Goal: Answer question/provide support: Share knowledge or assist other users

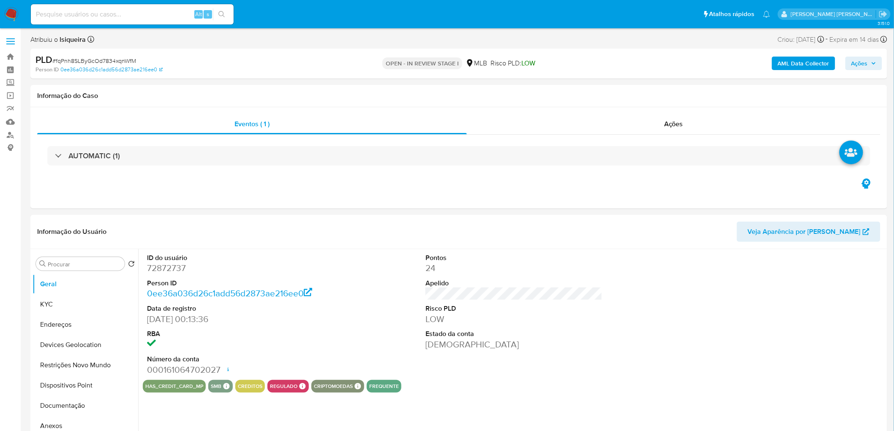
select select "10"
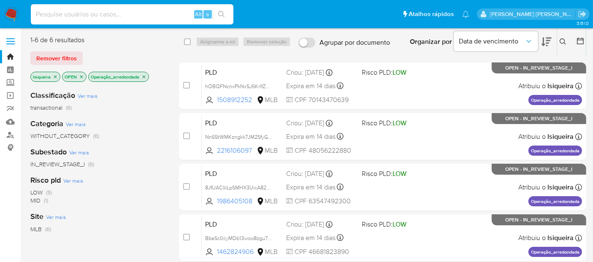
click at [64, 15] on input at bounding box center [132, 14] width 203 height 11
paste input "ne5Bty4zsFRkbLoZ61oVEmKV"
type input "ne5Bty4zsFRkbLoZ61oVEmKV"
click at [224, 15] on icon "search-icon" at bounding box center [221, 14] width 7 height 7
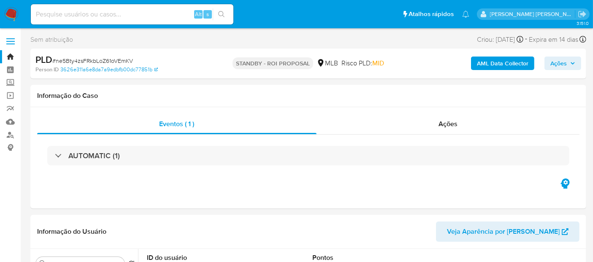
select select "10"
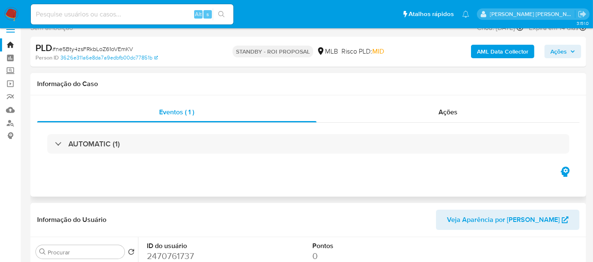
scroll to position [141, 0]
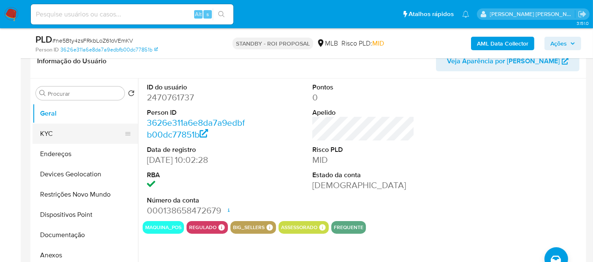
click at [69, 133] on button "KYC" at bounding box center [82, 134] width 99 height 20
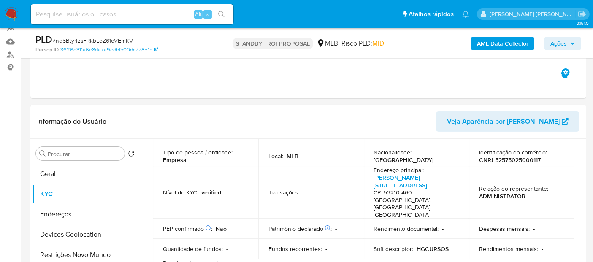
scroll to position [47, 0]
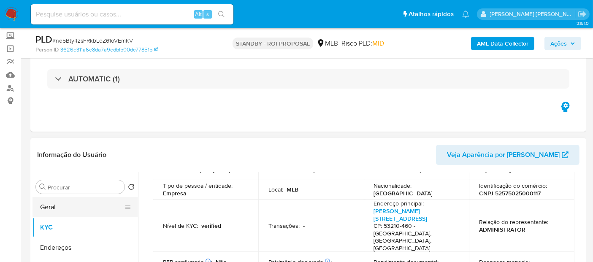
click at [47, 204] on button "Geral" at bounding box center [82, 207] width 99 height 20
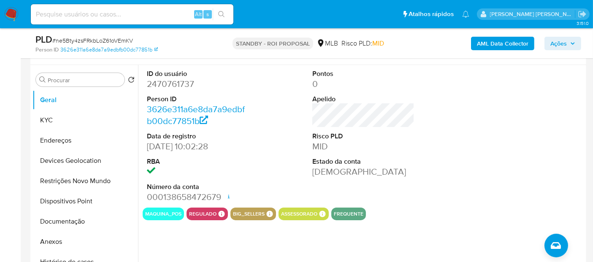
scroll to position [141, 0]
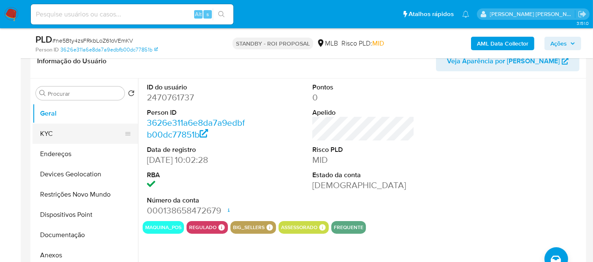
click at [65, 133] on button "KYC" at bounding box center [82, 134] width 99 height 20
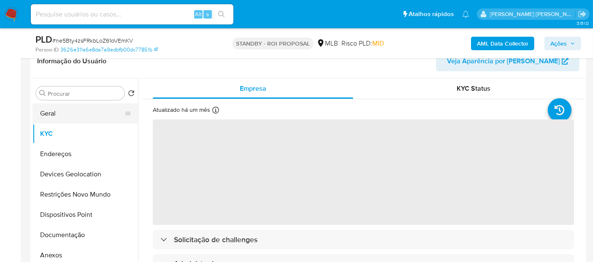
click at [62, 114] on button "Geral" at bounding box center [82, 113] width 99 height 20
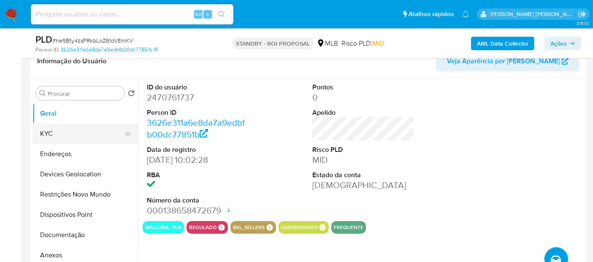
click at [67, 136] on button "KYC" at bounding box center [82, 134] width 99 height 20
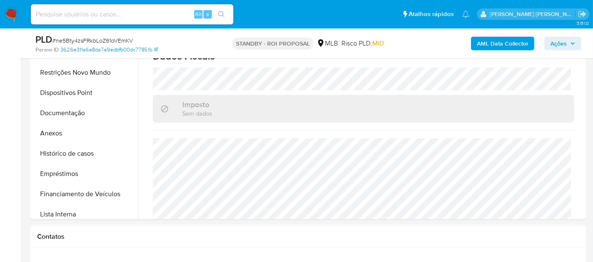
scroll to position [328, 0]
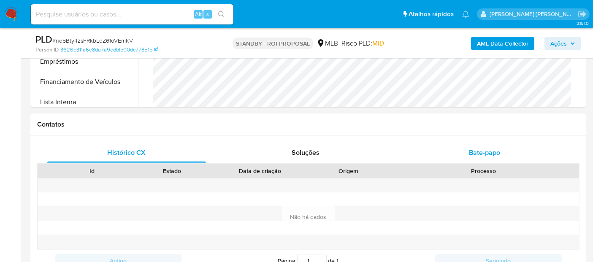
click at [487, 148] on span "Bate-papo" at bounding box center [484, 153] width 31 height 10
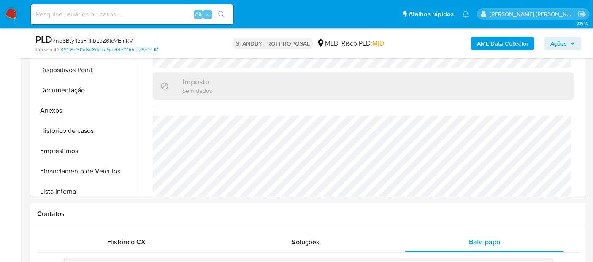
scroll to position [234, 0]
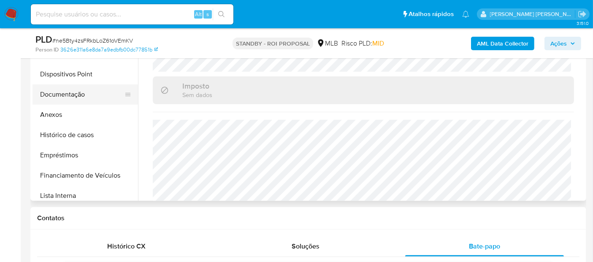
click at [77, 93] on button "Documentação" at bounding box center [82, 94] width 99 height 20
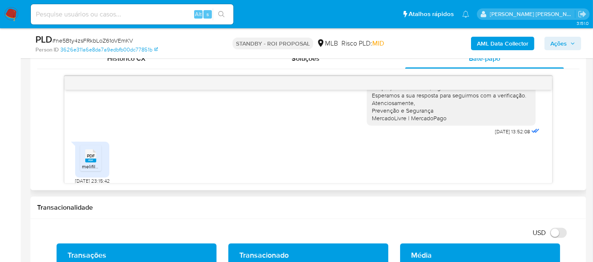
scroll to position [148, 0]
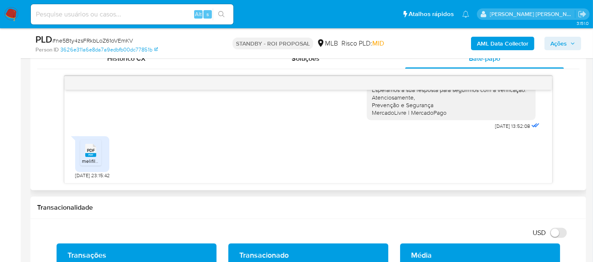
click at [92, 152] on span "PDF" at bounding box center [91, 150] width 8 height 5
click at [121, 16] on input at bounding box center [132, 14] width 203 height 11
paste input "8JfUACIkLpSMHX3UicA8267B"
type input "8JfUACIkLpSMHX3UicA8267B"
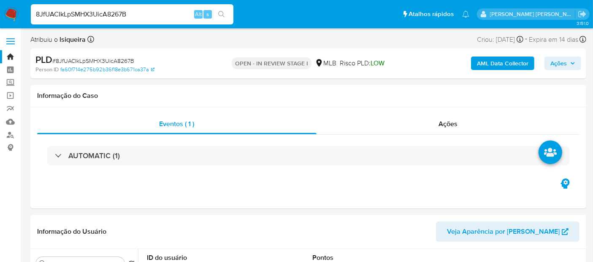
select select "10"
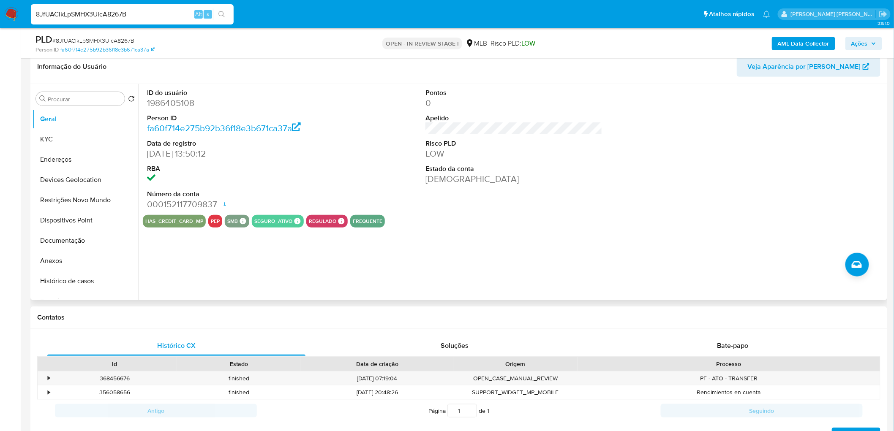
scroll to position [141, 0]
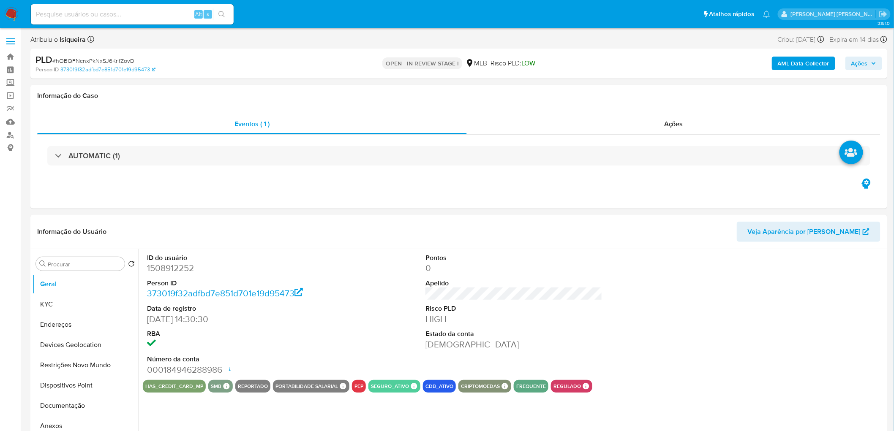
select select "10"
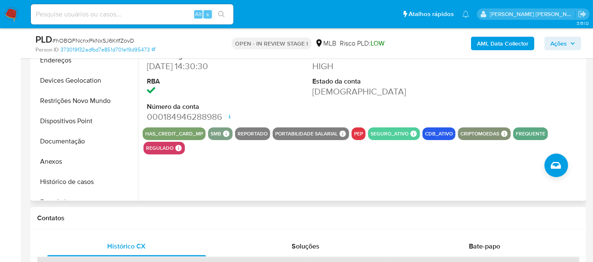
scroll to position [141, 0]
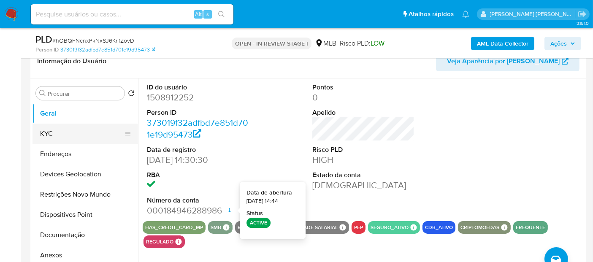
click at [64, 130] on button "KYC" at bounding box center [82, 134] width 99 height 20
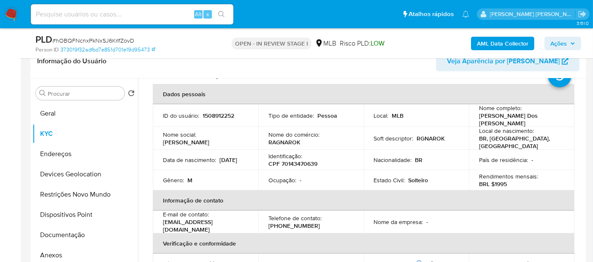
scroll to position [94, 0]
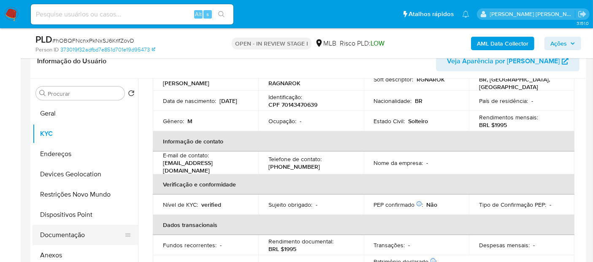
click at [67, 233] on button "Documentação" at bounding box center [82, 235] width 99 height 20
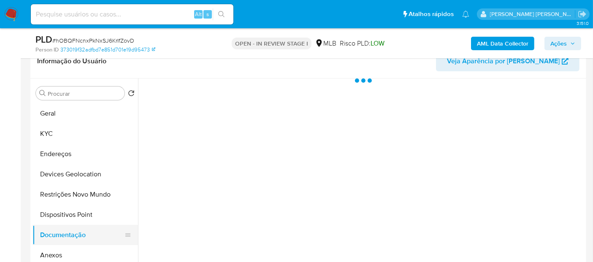
scroll to position [0, 0]
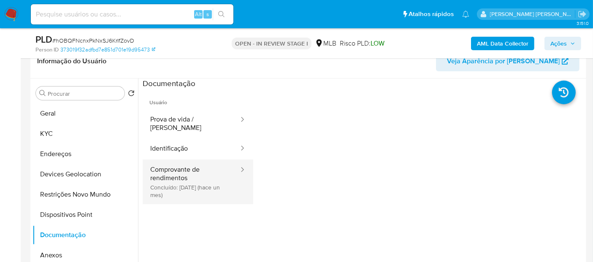
click at [196, 176] on button "Comprovante de rendimentos Concluído: 04/07/2025 (hace un mes)" at bounding box center [191, 182] width 97 height 45
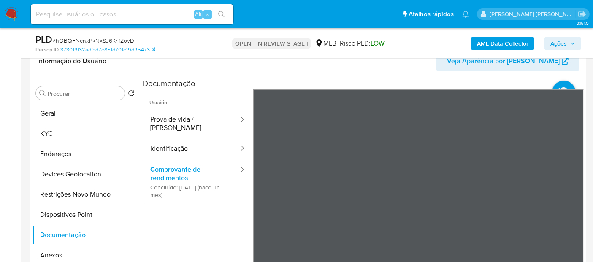
click at [206, 145] on button "Identificação" at bounding box center [191, 149] width 97 height 22
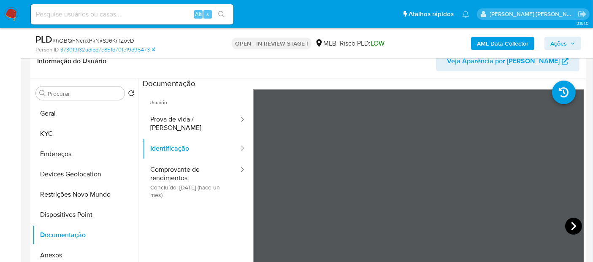
click at [567, 225] on icon at bounding box center [573, 226] width 17 height 17
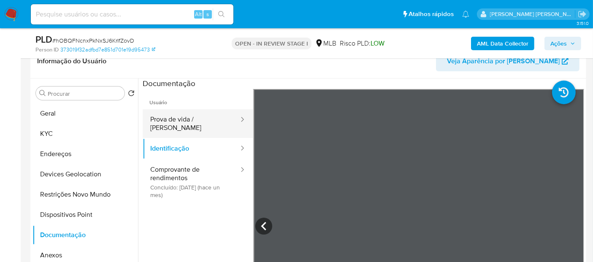
click at [182, 125] on button "Prova de vida / Selfie" at bounding box center [191, 123] width 97 height 29
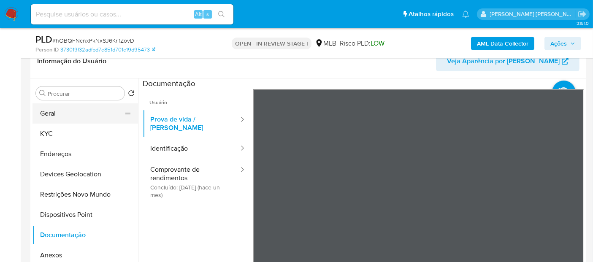
click at [81, 121] on button "Geral" at bounding box center [82, 113] width 99 height 20
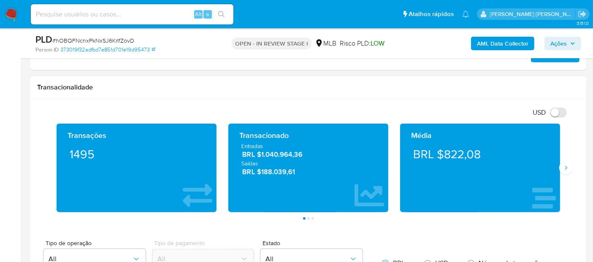
scroll to position [563, 0]
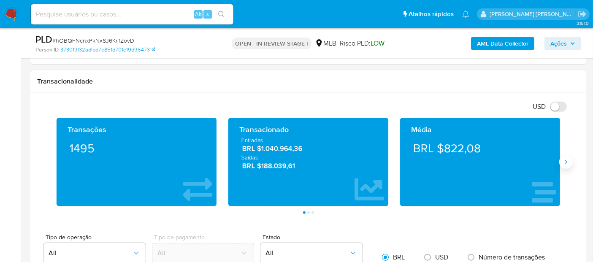
click at [566, 162] on icon "Siguiente" at bounding box center [566, 162] width 2 height 4
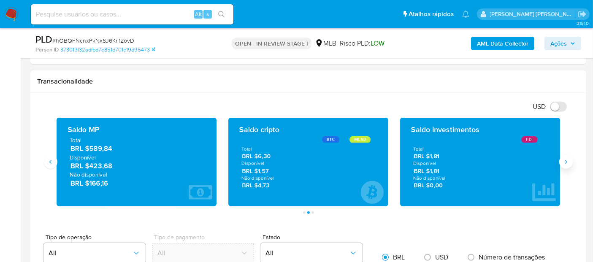
click at [566, 162] on icon "Siguiente" at bounding box center [566, 162] width 2 height 4
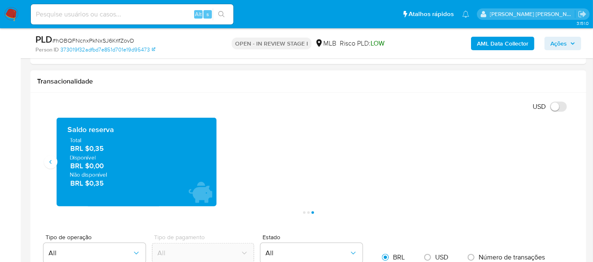
click at [57, 163] on div "Saldo reserva Total BRL $0,35 Disponível BRL $0,00 Não disponível BRL $0,35" at bounding box center [137, 162] width 160 height 89
click at [53, 163] on icon "Anterior" at bounding box center [50, 162] width 7 height 7
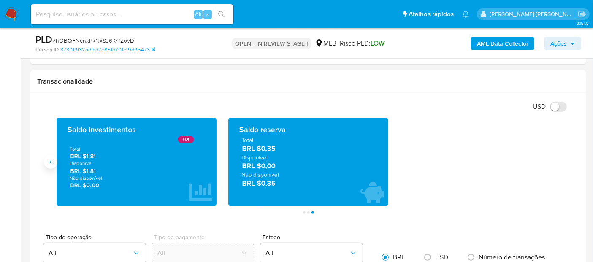
click at [53, 163] on icon "Anterior" at bounding box center [50, 162] width 7 height 7
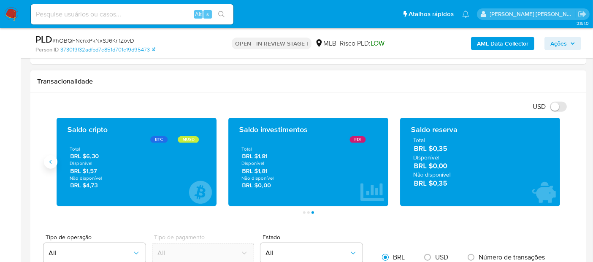
click at [54, 155] on button "Anterior" at bounding box center [51, 162] width 14 height 14
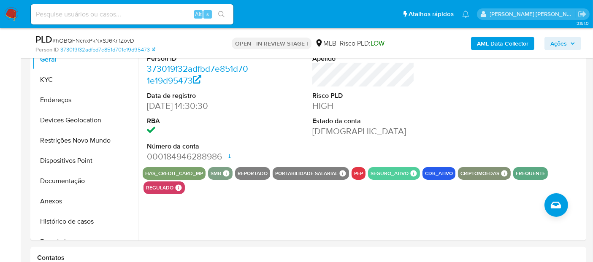
scroll to position [187, 0]
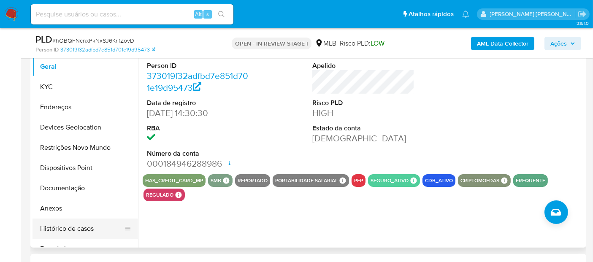
click at [53, 228] on button "Histórico de casos" at bounding box center [82, 229] width 99 height 20
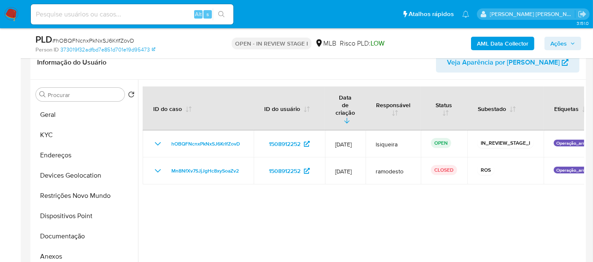
scroll to position [141, 0]
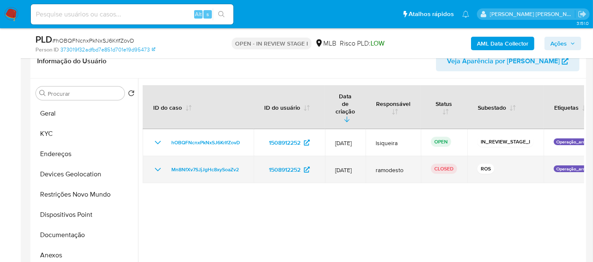
click at [159, 165] on icon "Mostrar/Ocultar" at bounding box center [158, 170] width 10 height 10
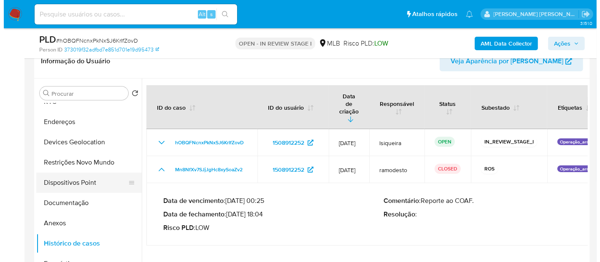
scroll to position [47, 0]
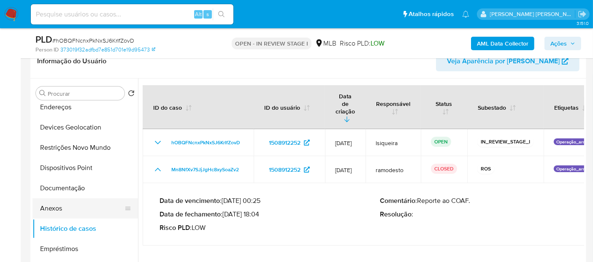
click at [58, 210] on button "Anexos" at bounding box center [82, 208] width 99 height 20
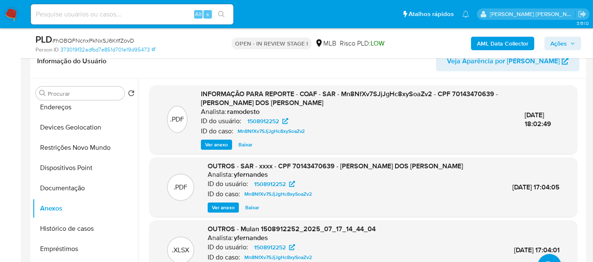
click at [215, 142] on span "Ver anexo" at bounding box center [216, 145] width 23 height 8
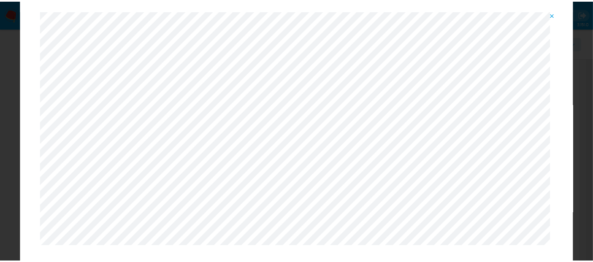
scroll to position [43, 0]
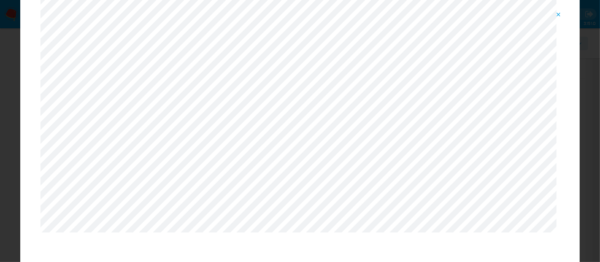
click at [563, 15] on button "Attachment preview" at bounding box center [559, 15] width 19 height 14
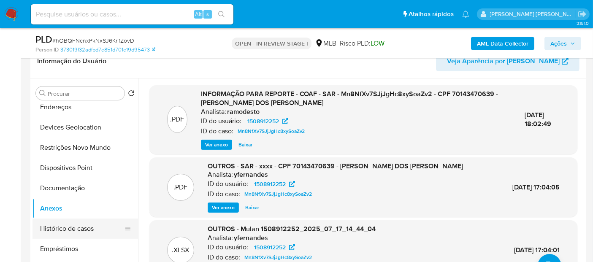
click at [71, 228] on button "Histórico de casos" at bounding box center [82, 229] width 99 height 20
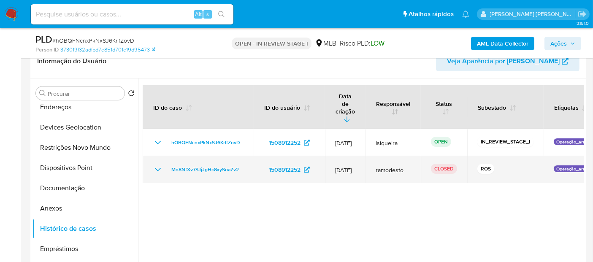
click at [161, 165] on icon "Mostrar/Ocultar" at bounding box center [158, 170] width 10 height 10
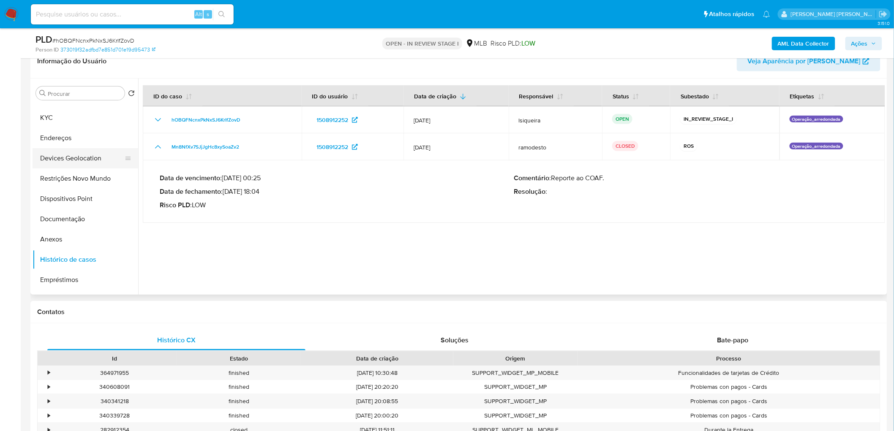
scroll to position [0, 0]
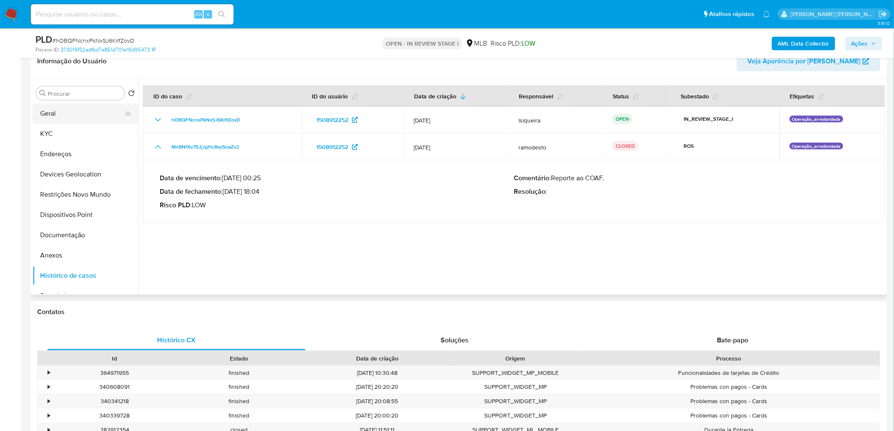
click at [61, 118] on button "Geral" at bounding box center [82, 113] width 99 height 20
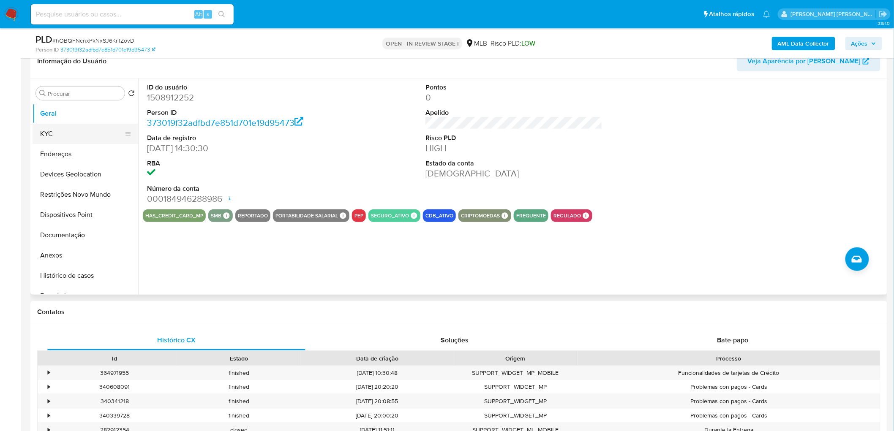
click at [86, 135] on button "KYC" at bounding box center [82, 134] width 99 height 20
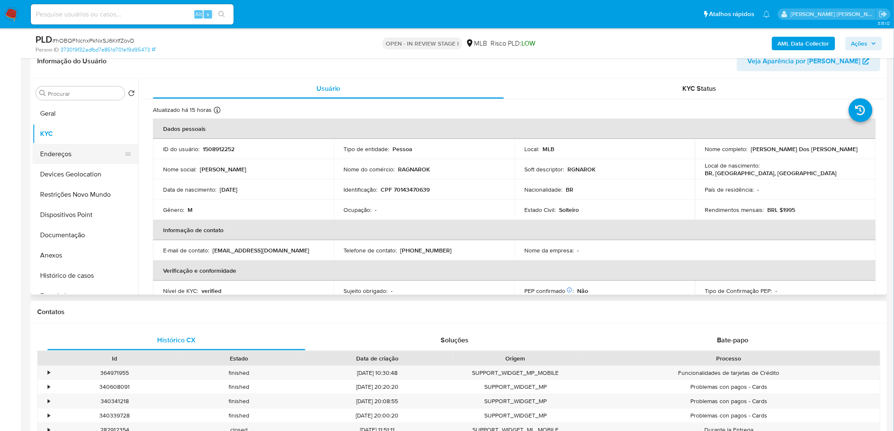
click at [65, 158] on button "Endereços" at bounding box center [82, 154] width 99 height 20
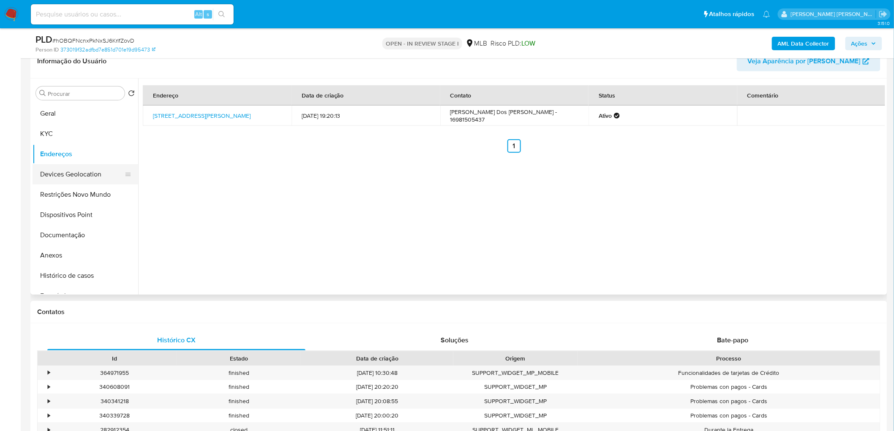
click at [64, 171] on button "Devices Geolocation" at bounding box center [82, 174] width 99 height 20
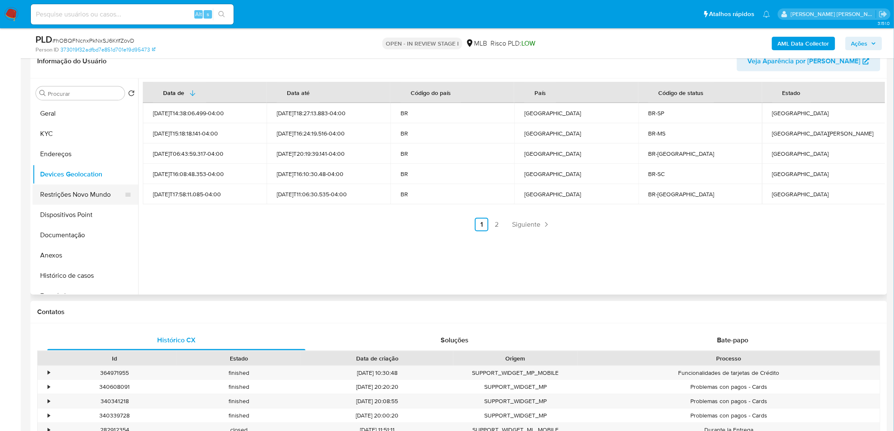
click at [82, 192] on button "Restrições Novo Mundo" at bounding box center [82, 195] width 99 height 20
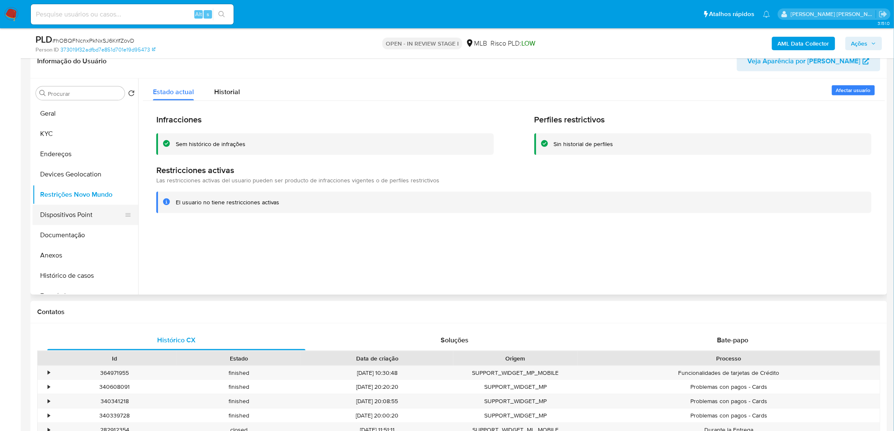
click at [65, 210] on button "Dispositivos Point" at bounding box center [82, 215] width 99 height 20
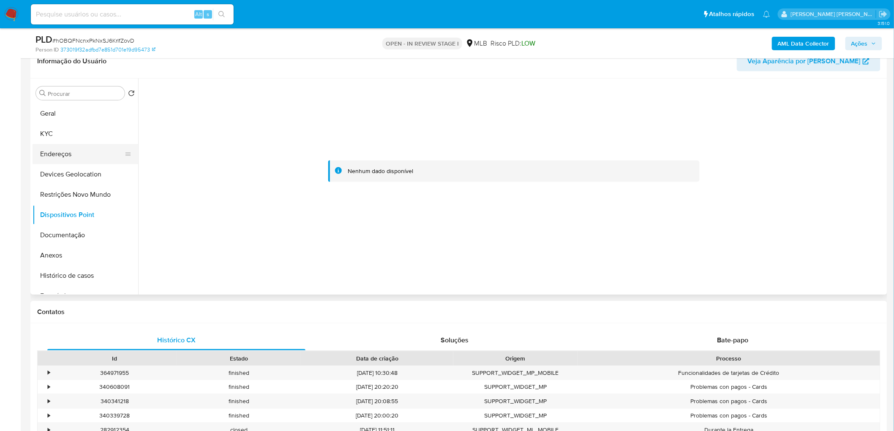
click at [75, 149] on button "Endereços" at bounding box center [82, 154] width 99 height 20
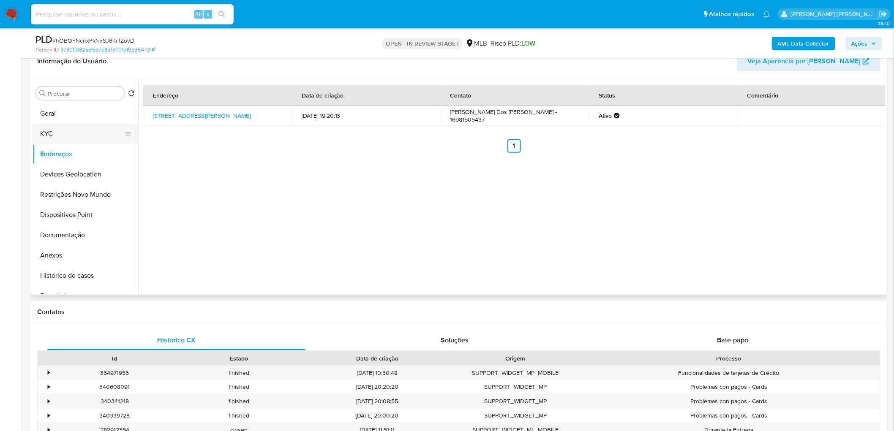
click at [75, 131] on button "KYC" at bounding box center [82, 134] width 99 height 20
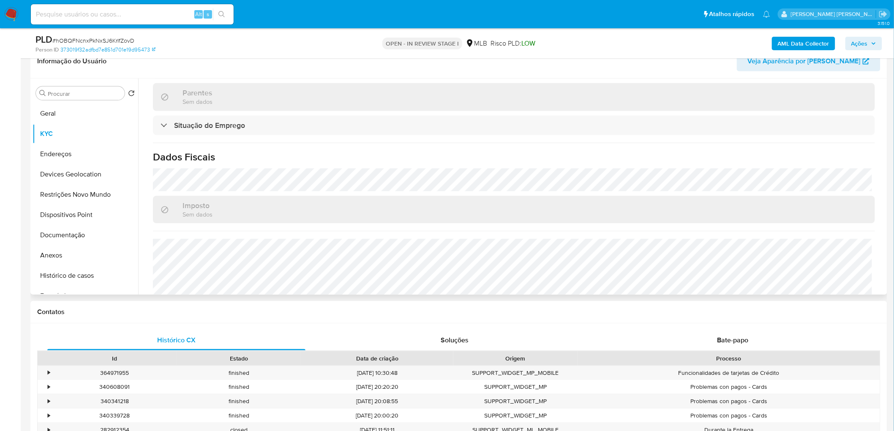
scroll to position [360, 0]
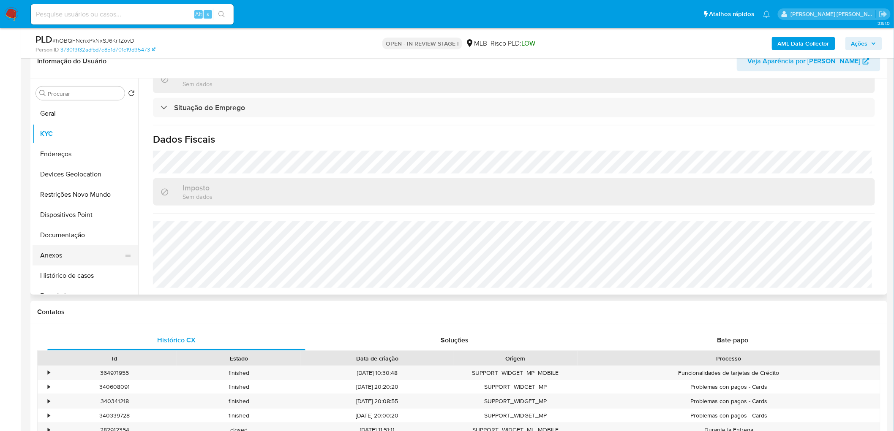
click at [79, 253] on button "Anexos" at bounding box center [82, 255] width 99 height 20
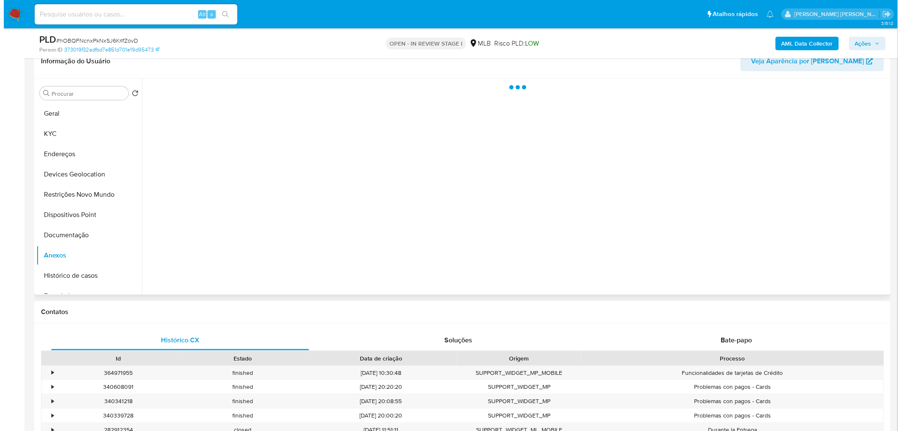
scroll to position [0, 0]
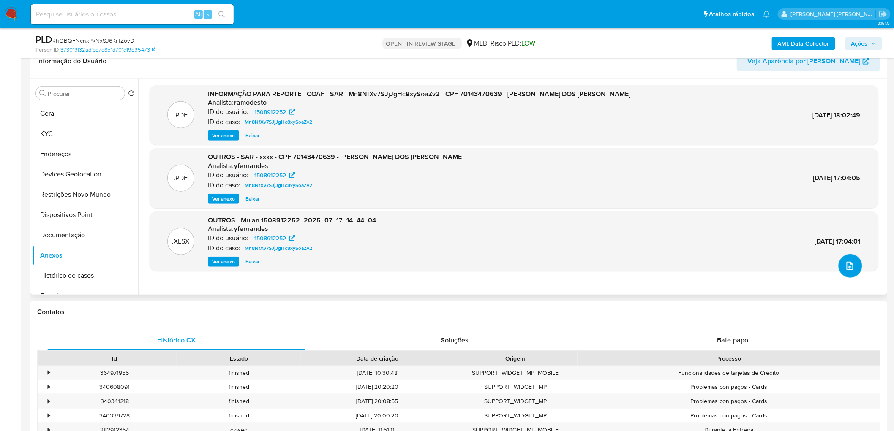
click at [846, 269] on icon "upload-file" at bounding box center [850, 266] width 10 height 10
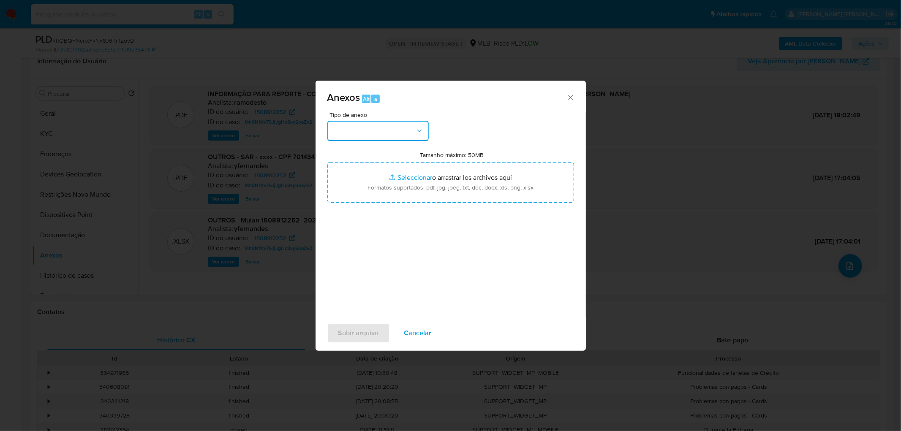
click at [384, 122] on button "button" at bounding box center [377, 131] width 101 height 20
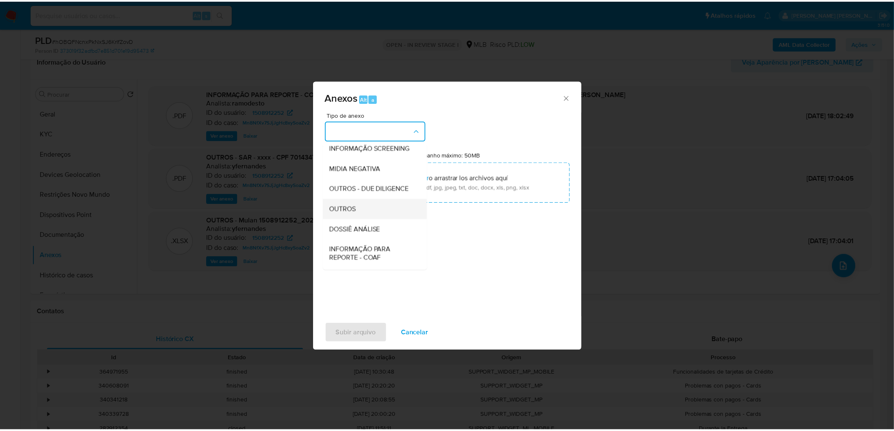
scroll to position [94, 0]
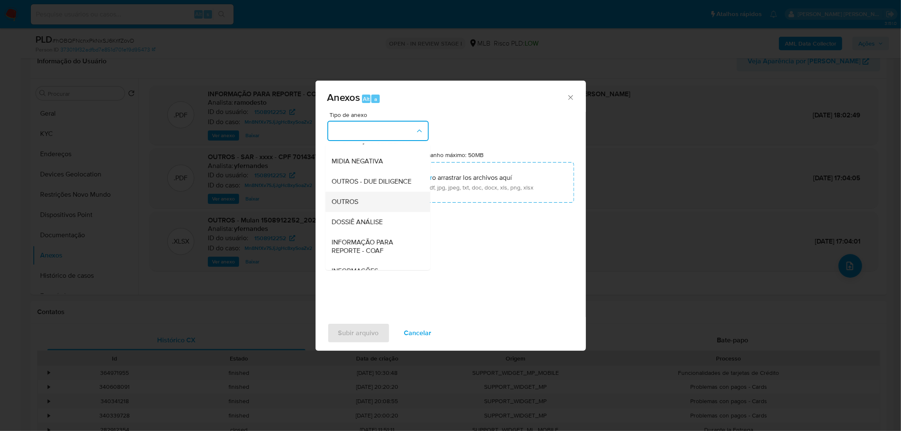
click at [362, 212] on div "OUTROS" at bounding box center [375, 202] width 86 height 20
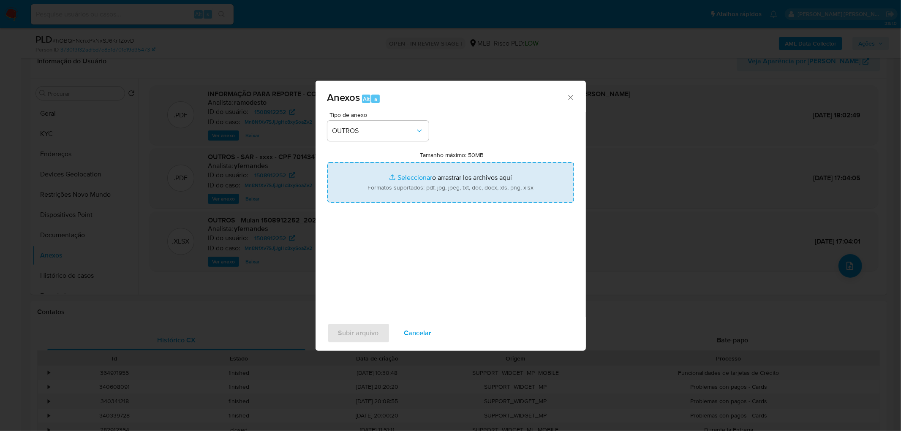
click at [431, 179] on input "Tamanho máximo: 50MB Seleccionar archivos" at bounding box center [450, 182] width 247 height 41
type input "C:\fakepath\Mulan 1508912252_2025_08_11_17_48_39.xlsx"
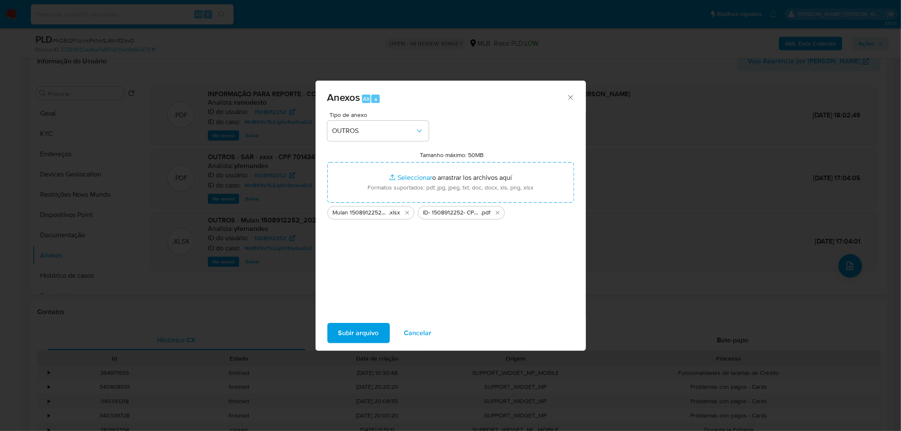
click at [359, 332] on span "Subir arquivo" at bounding box center [358, 333] width 41 height 19
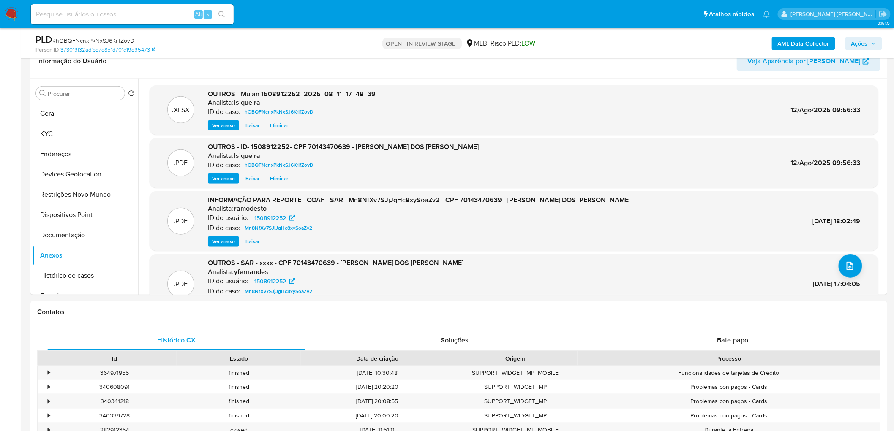
click at [857, 37] on span "Ações" at bounding box center [859, 44] width 16 height 14
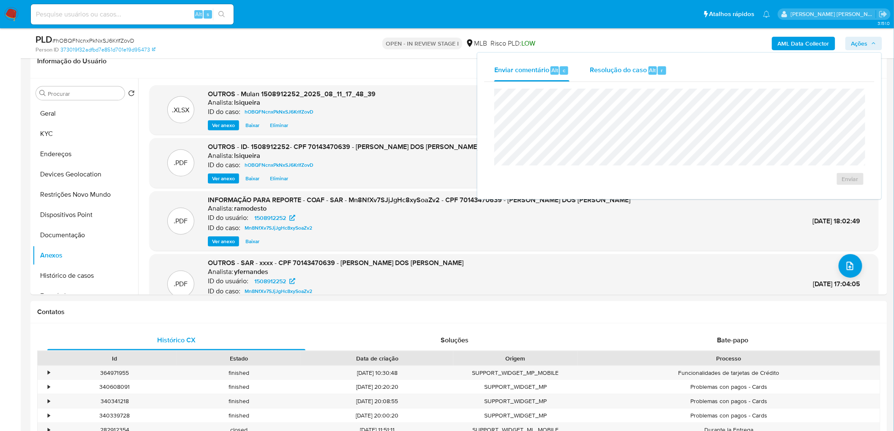
click at [619, 73] on span "Resolução do caso" at bounding box center [617, 70] width 57 height 10
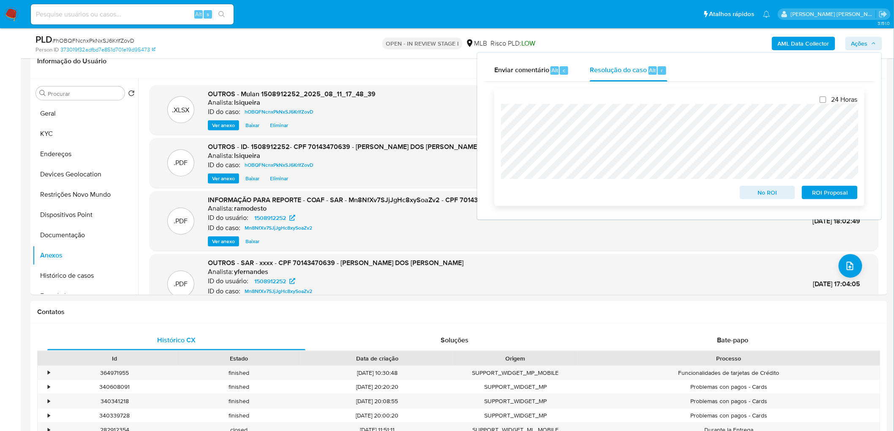
click at [761, 192] on span "No ROI" at bounding box center [767, 193] width 44 height 12
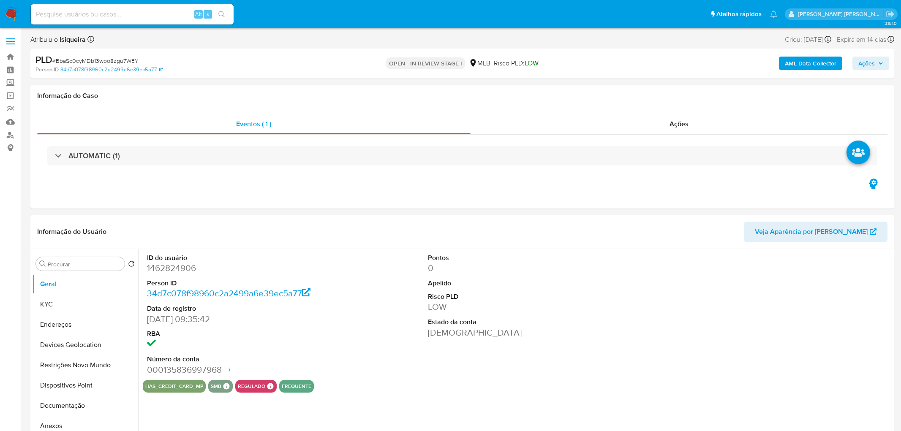
select select "10"
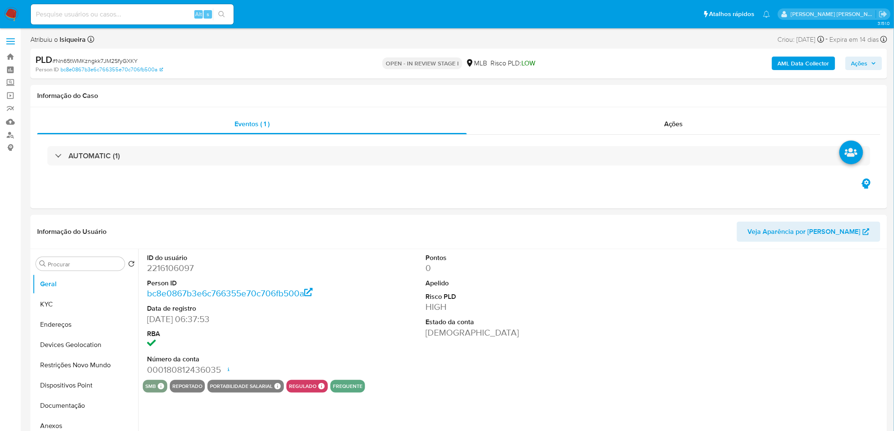
select select "10"
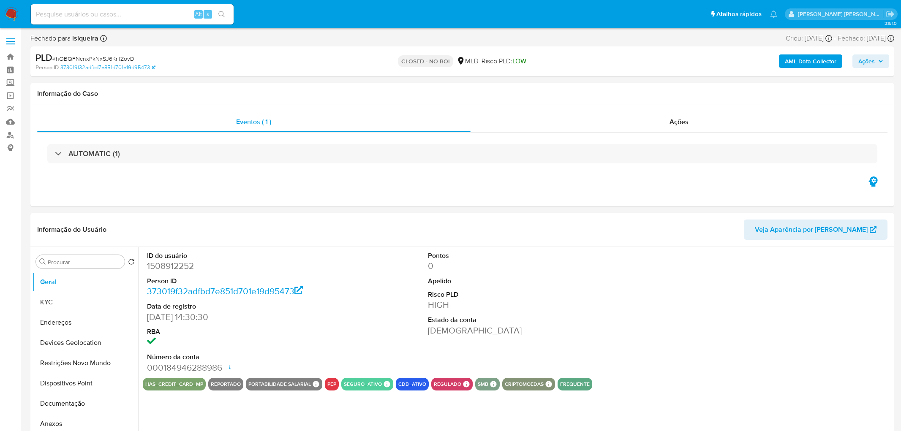
select select "10"
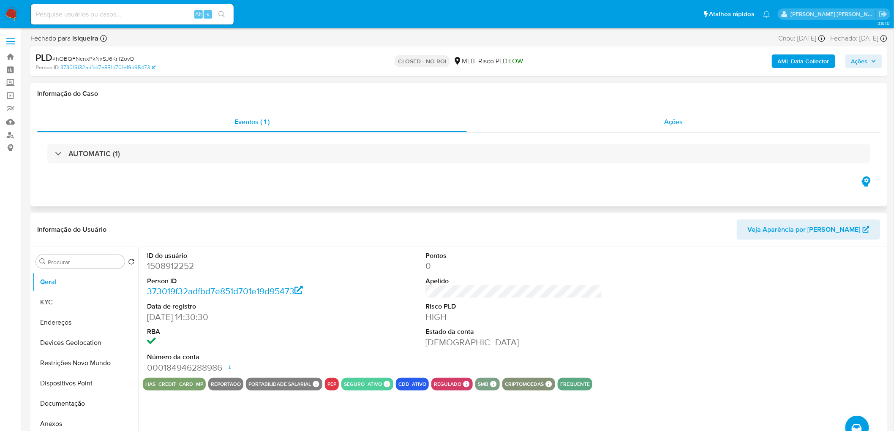
click at [660, 130] on div "Ações" at bounding box center [673, 122] width 413 height 20
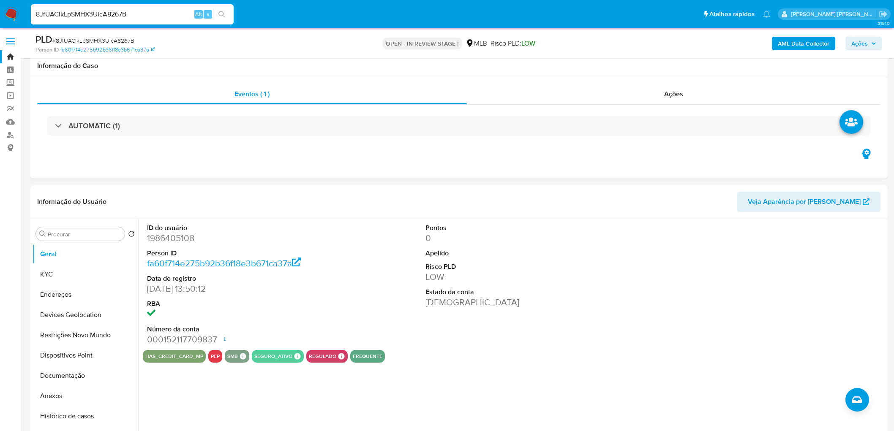
select select "10"
click at [705, 219] on div at bounding box center [791, 284] width 185 height 131
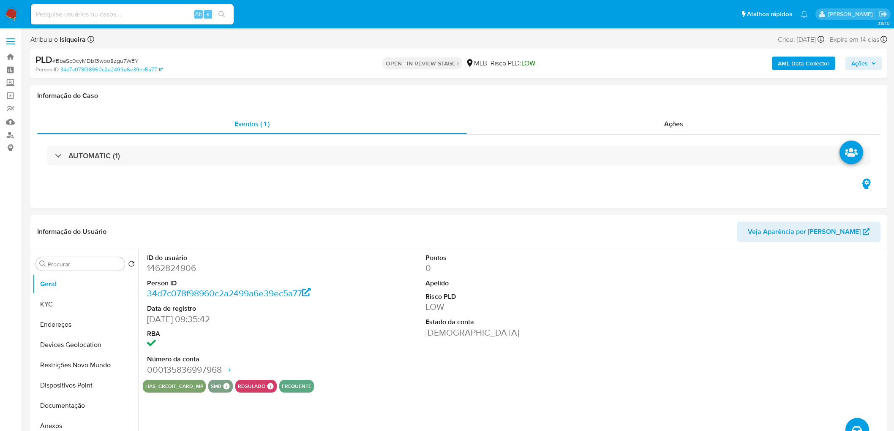
select select "10"
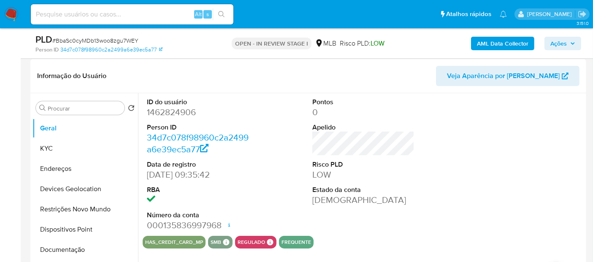
scroll to position [141, 0]
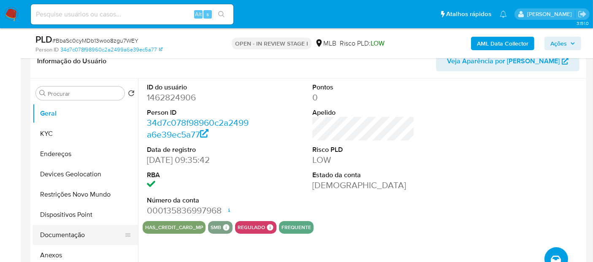
click at [80, 237] on button "Documentação" at bounding box center [82, 235] width 99 height 20
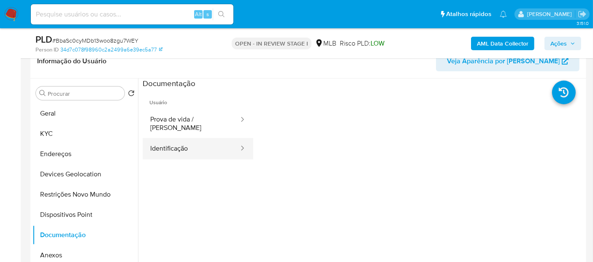
click at [161, 144] on button "Identificação" at bounding box center [191, 149] width 97 height 22
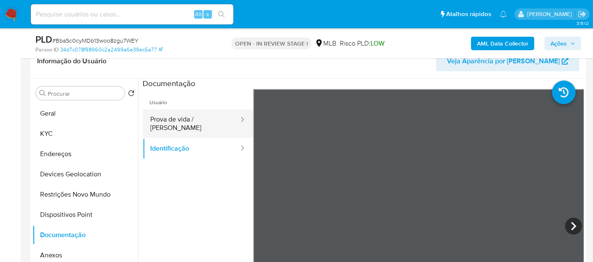
click at [180, 120] on button "Prova de vida / Selfie" at bounding box center [191, 123] width 97 height 29
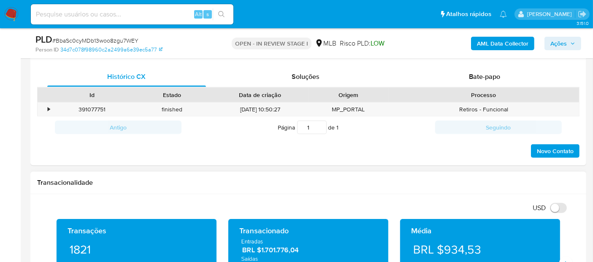
scroll to position [375, 0]
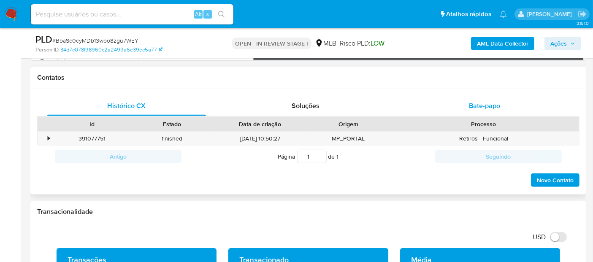
click at [484, 109] on span "Bate-papo" at bounding box center [484, 106] width 31 height 10
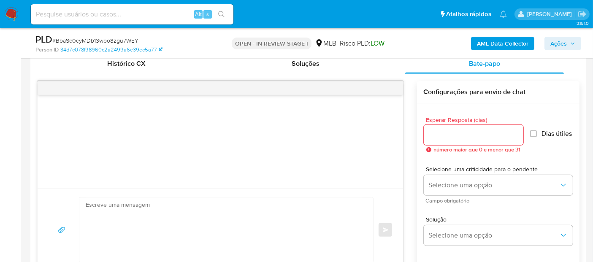
scroll to position [469, 0]
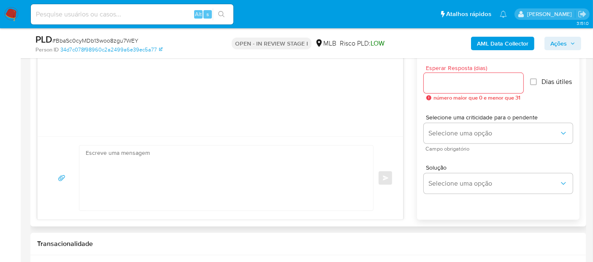
click at [187, 168] on textarea at bounding box center [224, 178] width 277 height 65
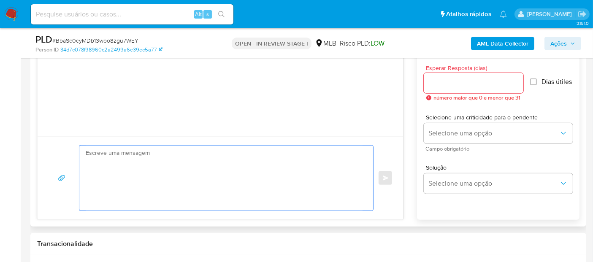
paste textarea "Olá, Estamos realizando uma verificação adicional de segurança em contas de usu…"
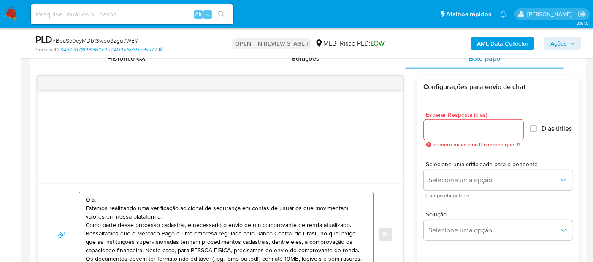
scroll to position [47, 0]
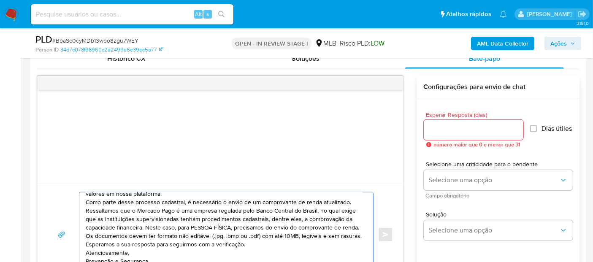
type textarea "Olá, Estamos realizando uma verificação adicional de segurança em contas de usu…"
click at [473, 126] on input "Esperar Resposta (dias)" at bounding box center [474, 130] width 100 height 11
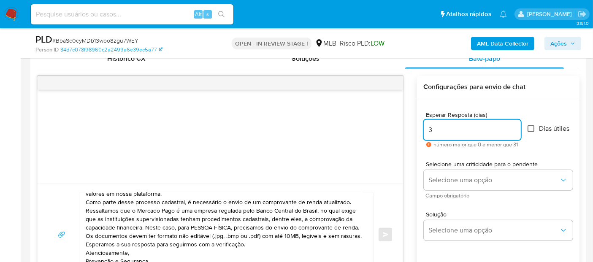
type input "3"
click at [532, 130] on input "Dias útiles" at bounding box center [531, 128] width 7 height 7
checkbox input "true"
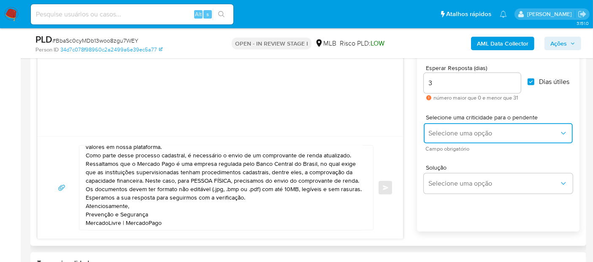
click at [467, 136] on span "Selecione uma opção" at bounding box center [494, 133] width 130 height 8
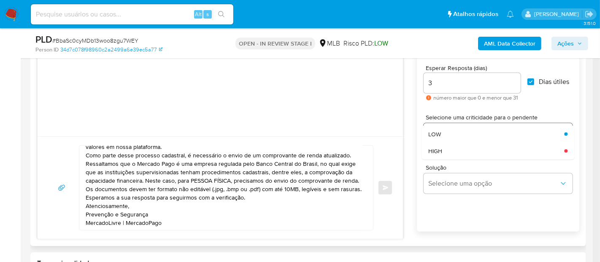
click at [467, 136] on div "LOW" at bounding box center [494, 134] width 131 height 17
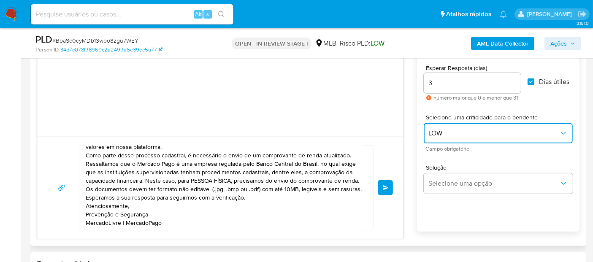
scroll to position [516, 0]
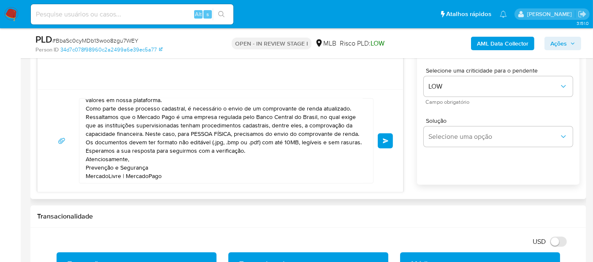
click at [386, 144] on button "common.send" at bounding box center [385, 140] width 15 height 15
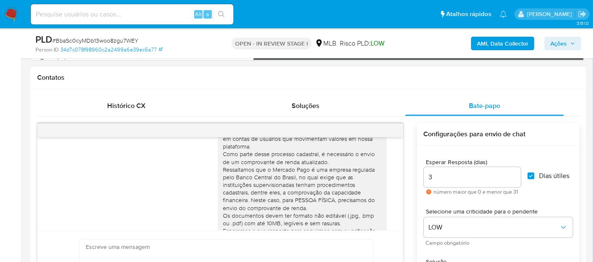
scroll to position [14, 0]
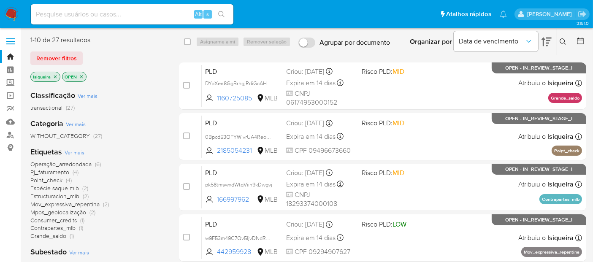
click at [77, 163] on span "Operação_arredondada" at bounding box center [60, 164] width 61 height 8
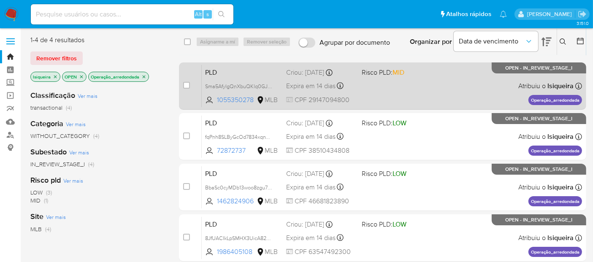
click at [440, 87] on div "PLD Sma5AfylgQnXbuQKlq0GJv0T 1055350278 MLB Risco PLD: MID Criou: [DATE] Criou:…" at bounding box center [392, 86] width 380 height 43
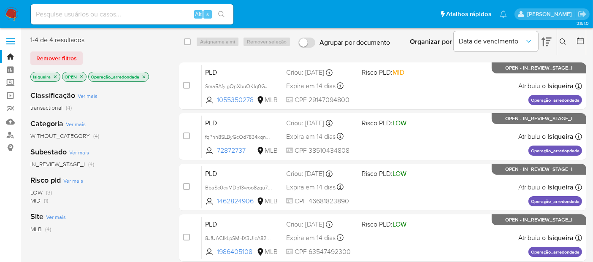
click at [15, 16] on img at bounding box center [11, 14] width 14 height 14
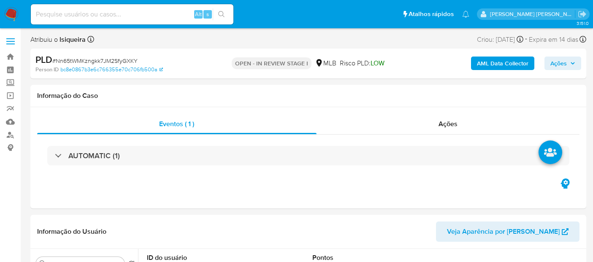
select select "10"
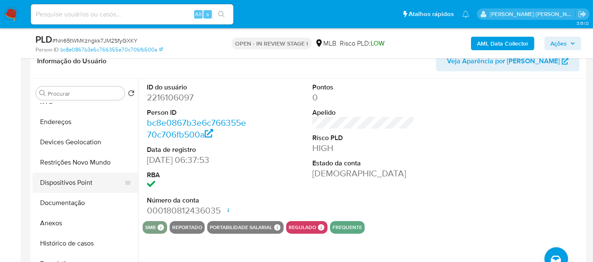
scroll to position [47, 0]
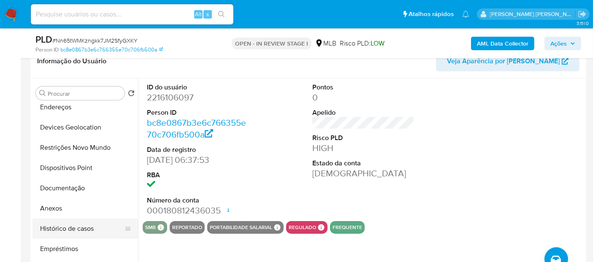
click at [77, 229] on button "Histórico de casos" at bounding box center [82, 229] width 99 height 20
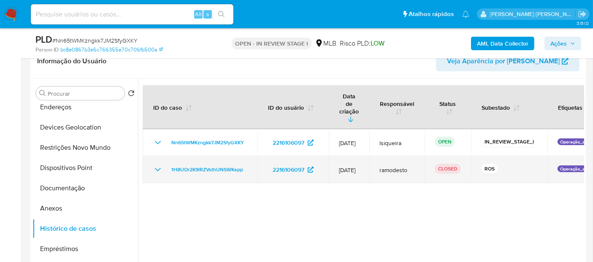
click at [152, 158] on td "1H8UOr2K9lRZVsthUNSWKepp" at bounding box center [200, 169] width 115 height 27
click at [159, 165] on icon "Mostrar/Ocultar" at bounding box center [158, 170] width 10 height 10
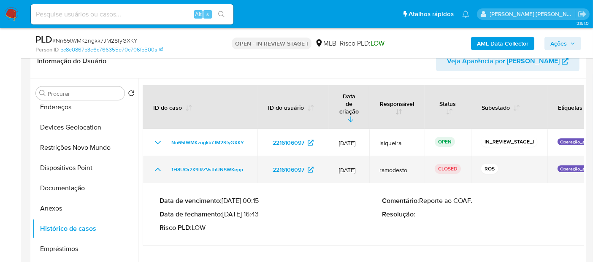
click at [159, 165] on icon "Mostrar/Ocultar" at bounding box center [158, 170] width 10 height 10
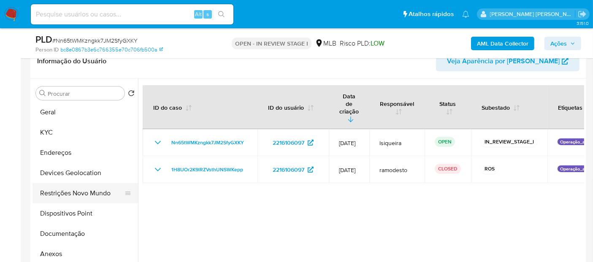
scroll to position [0, 0]
click at [79, 117] on button "Geral" at bounding box center [82, 113] width 99 height 20
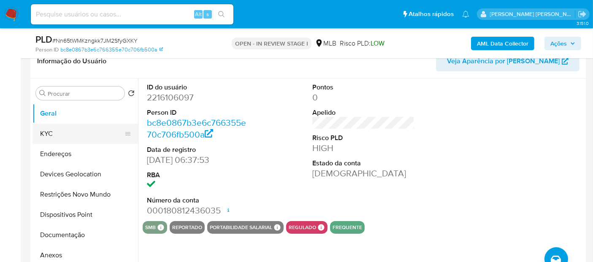
click at [82, 130] on button "KYC" at bounding box center [82, 134] width 99 height 20
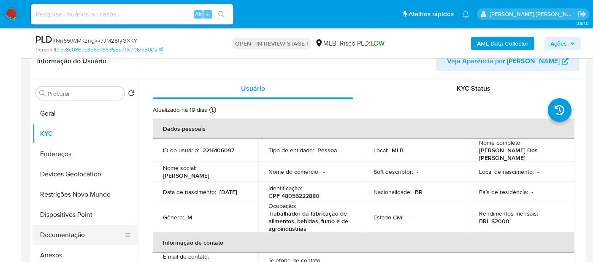
click at [68, 232] on button "Documentação" at bounding box center [82, 235] width 99 height 20
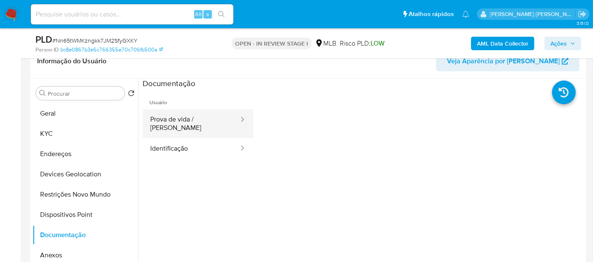
click at [168, 120] on button "Prova de vida / [PERSON_NAME]" at bounding box center [191, 123] width 97 height 29
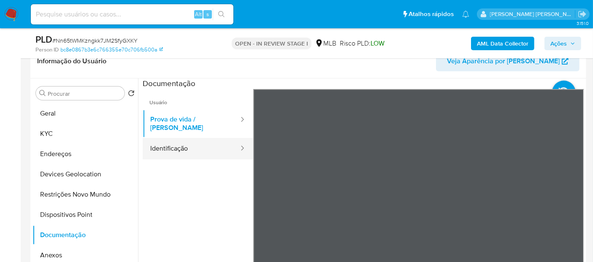
click at [171, 146] on button "Identificação" at bounding box center [191, 149] width 97 height 22
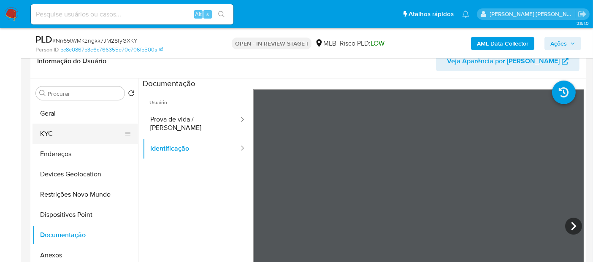
click at [79, 137] on button "KYC" at bounding box center [82, 134] width 99 height 20
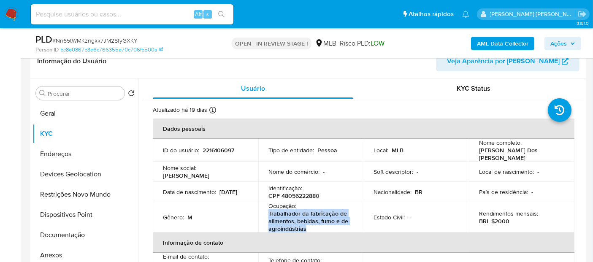
drag, startPoint x: 321, startPoint y: 225, endPoint x: 265, endPoint y: 211, distance: 57.5
click at [265, 211] on td "Ocupação : Trabalhador da fabricação de alimentos, bebidas, fumo e de agroindús…" at bounding box center [311, 217] width 106 height 30
copy p "Trabalhador da fabricação de alimentos, bebidas, fumo e de agroindústrias"
click at [49, 119] on button "Geral" at bounding box center [82, 113] width 99 height 20
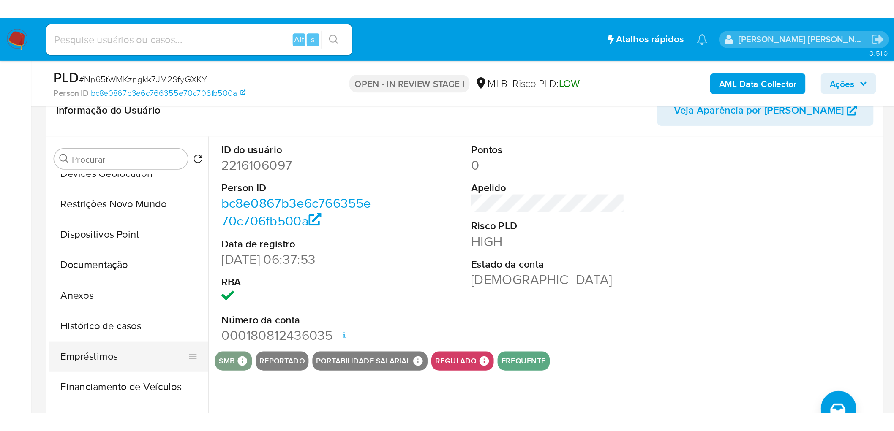
scroll to position [94, 0]
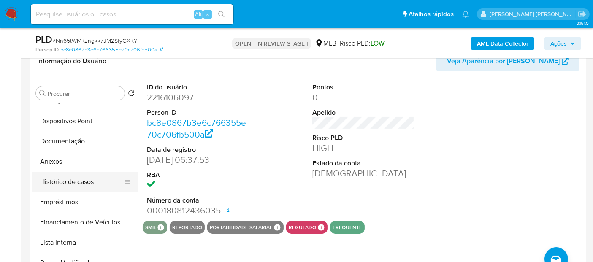
click at [84, 187] on button "Histórico de casos" at bounding box center [82, 182] width 99 height 20
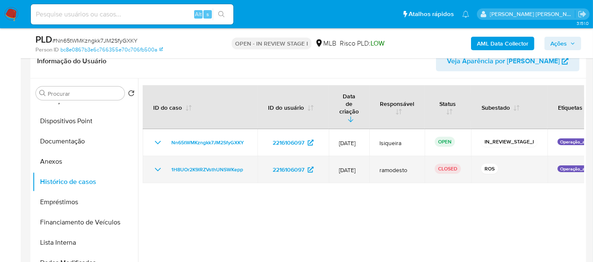
click at [156, 168] on icon "Mostrar/Ocultar" at bounding box center [158, 169] width 6 height 3
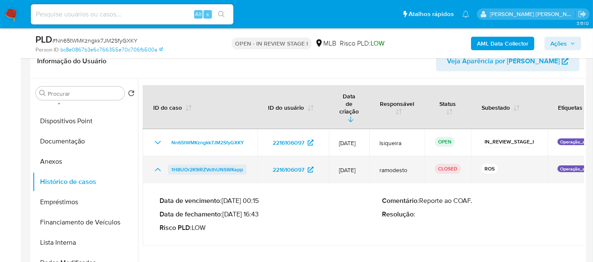
drag, startPoint x: 246, startPoint y: 156, endPoint x: 170, endPoint y: 156, distance: 76.4
click at [170, 156] on td "1H8UOr2K9lRZVsthUNSWKepp" at bounding box center [200, 169] width 115 height 27
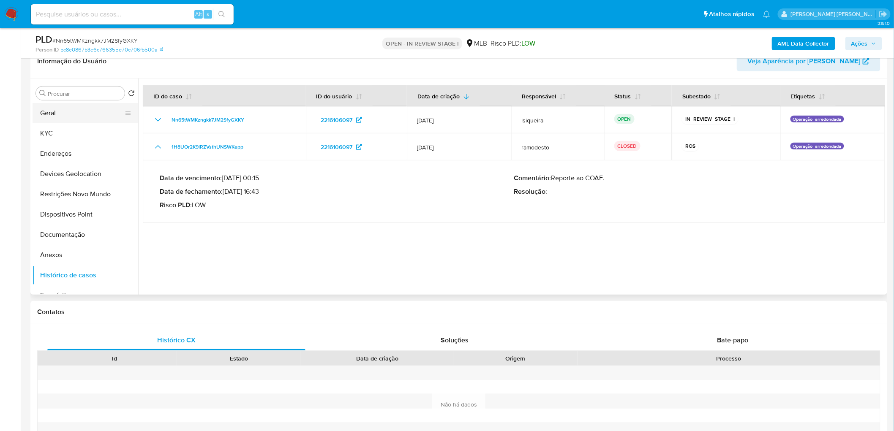
scroll to position [0, 0]
click at [80, 107] on button "Geral" at bounding box center [82, 113] width 99 height 20
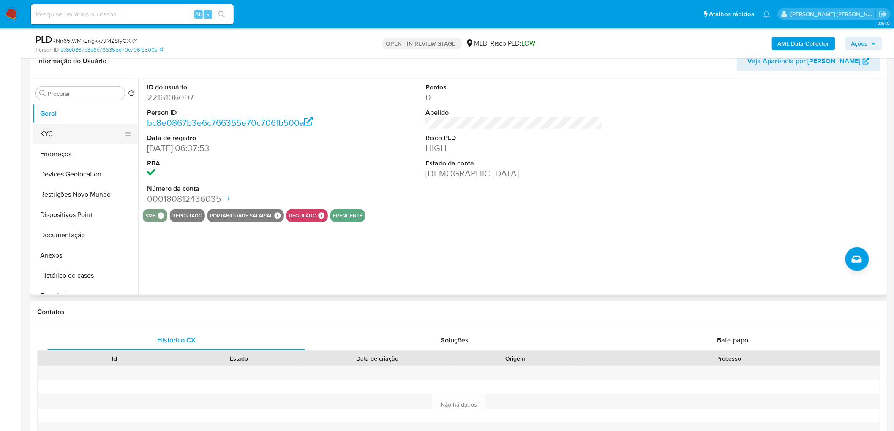
click at [81, 135] on button "KYC" at bounding box center [82, 134] width 99 height 20
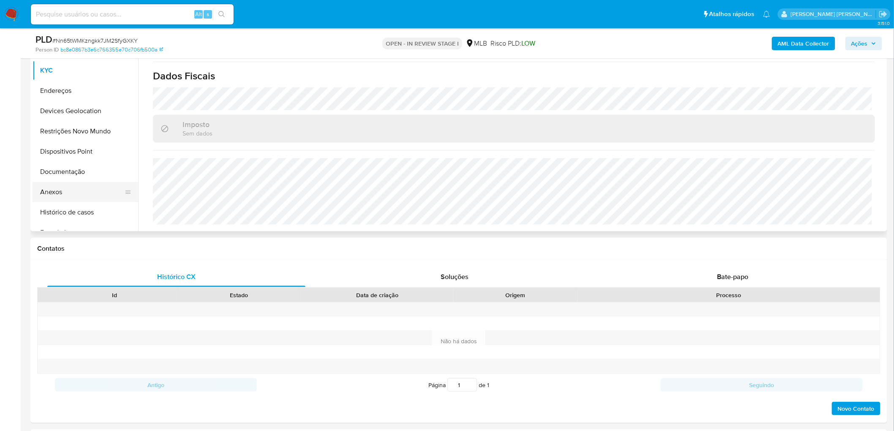
scroll to position [187, 0]
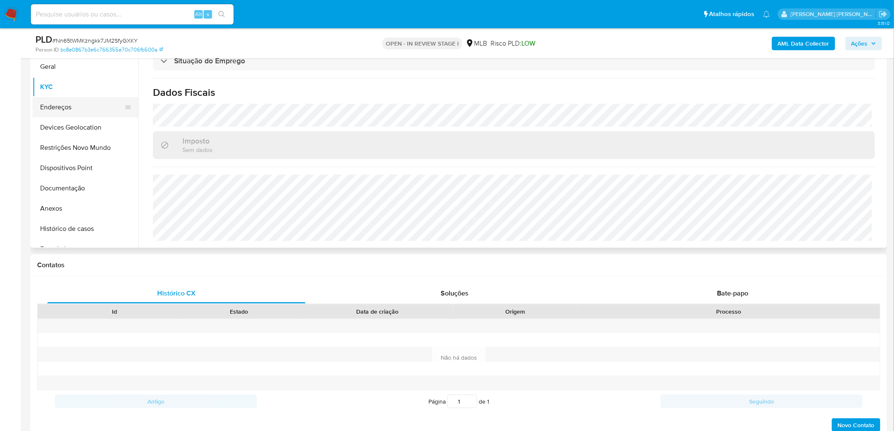
click at [59, 103] on button "Endereços" at bounding box center [82, 107] width 99 height 20
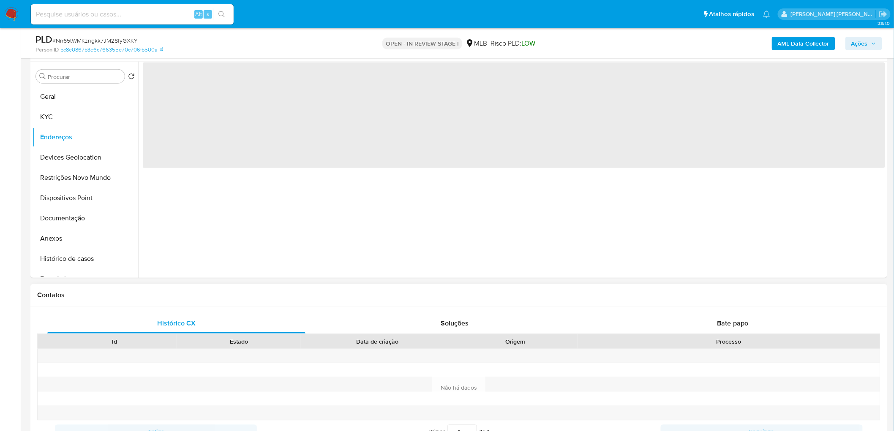
scroll to position [141, 0]
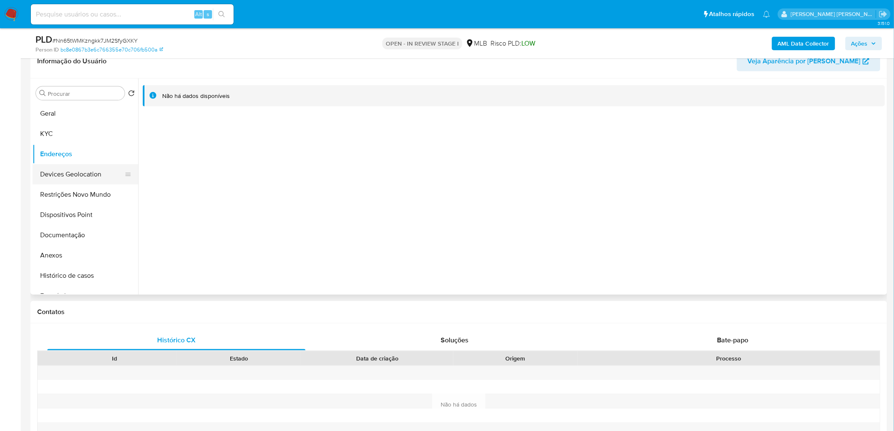
click at [91, 174] on button "Devices Geolocation" at bounding box center [82, 174] width 99 height 20
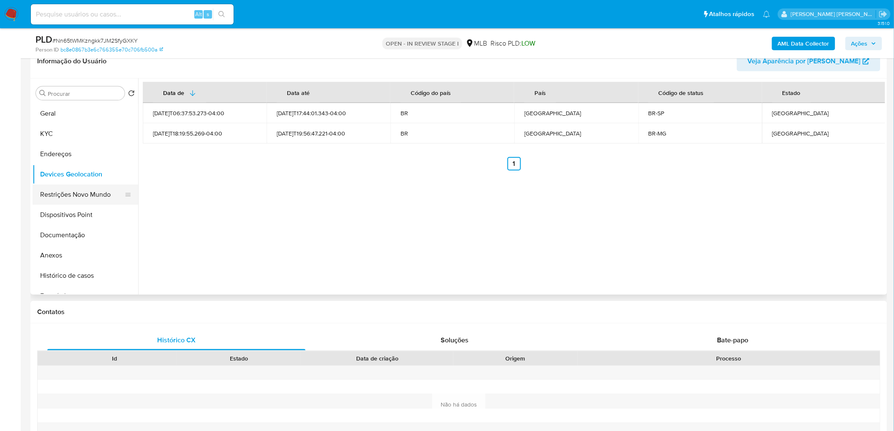
click at [89, 193] on button "Restrições Novo Mundo" at bounding box center [82, 195] width 99 height 20
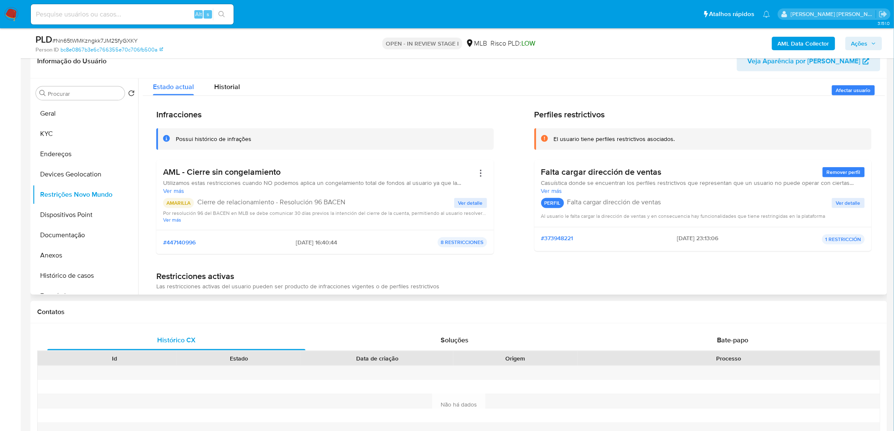
scroll to position [0, 0]
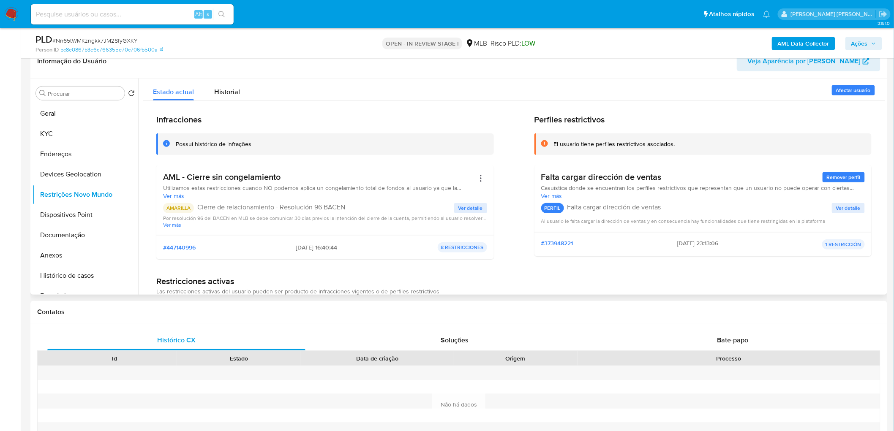
drag, startPoint x: 293, startPoint y: 178, endPoint x: 155, endPoint y: 178, distance: 138.1
click at [155, 178] on div "Infracciones Possui histórico de infrações AML - Cierre sin congelamiento Utili…" at bounding box center [514, 268] width 742 height 335
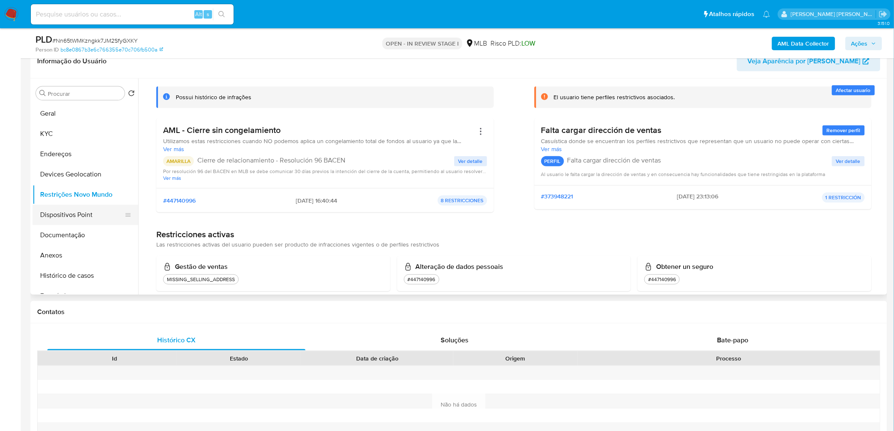
click at [55, 222] on button "Dispositivos Point" at bounding box center [82, 215] width 99 height 20
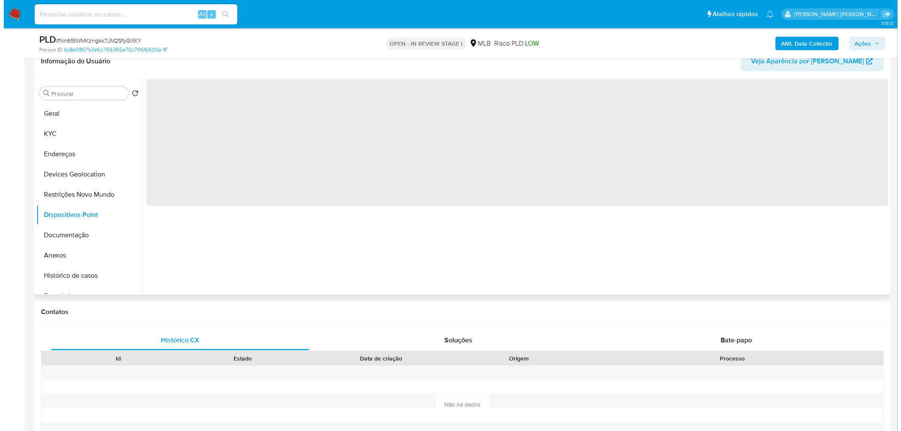
scroll to position [0, 0]
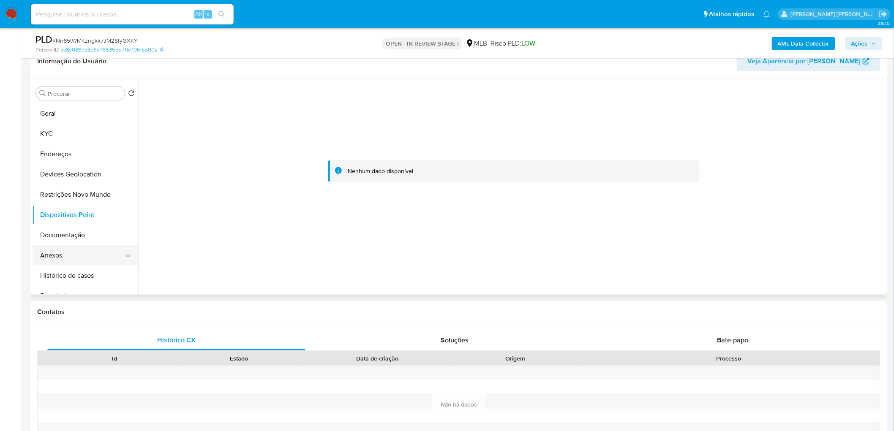
click at [77, 258] on button "Anexos" at bounding box center [82, 255] width 99 height 20
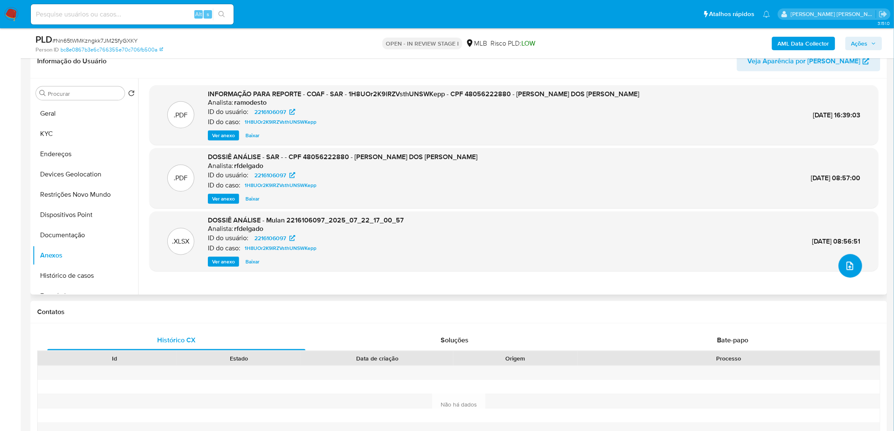
click at [593, 262] on icon "upload-file" at bounding box center [850, 266] width 10 height 10
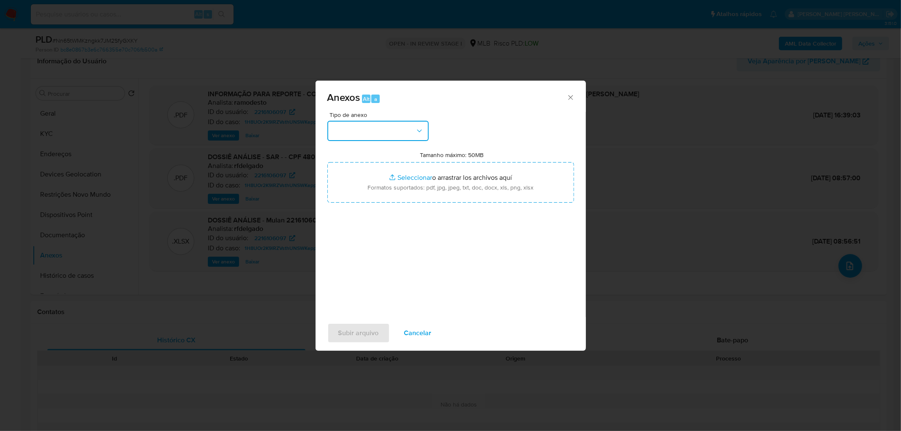
click at [403, 133] on button "button" at bounding box center [377, 131] width 101 height 20
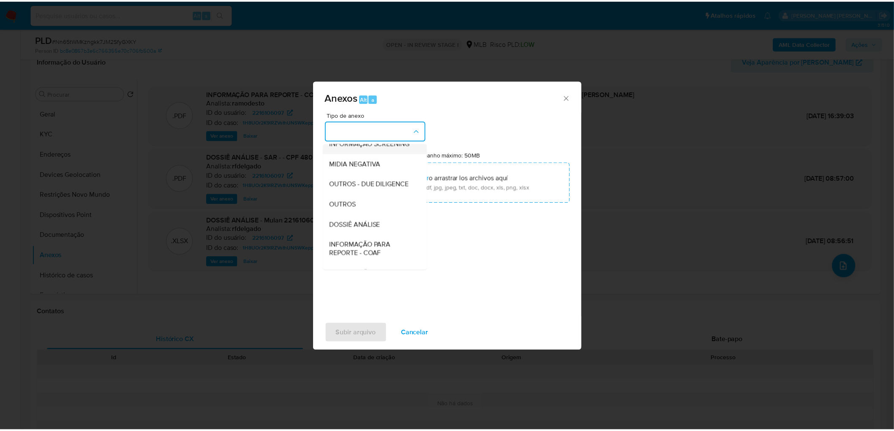
scroll to position [94, 0]
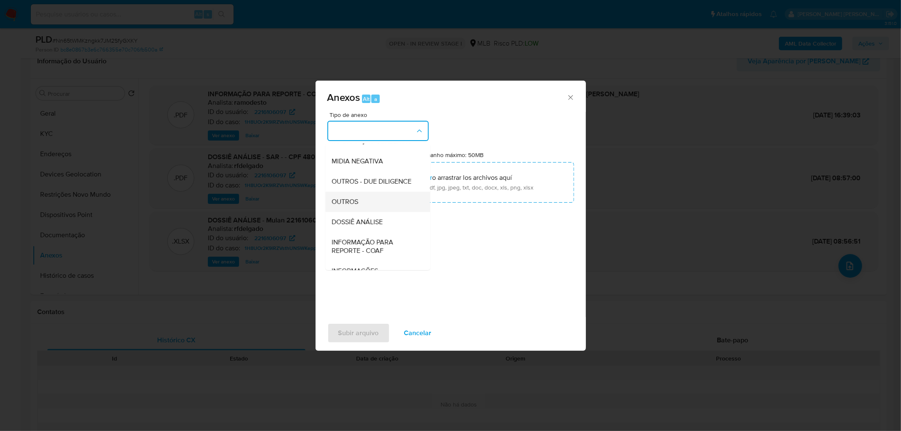
click at [364, 212] on div "OUTROS" at bounding box center [375, 202] width 86 height 20
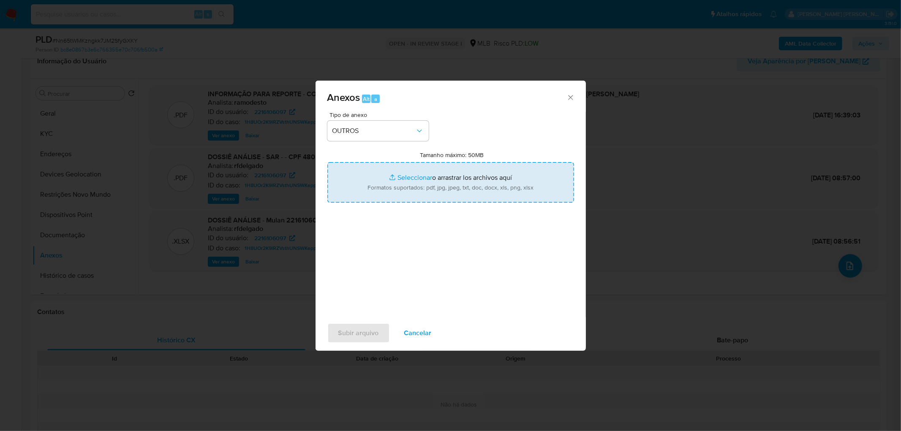
click at [432, 182] on input "Tamanho máximo: 50MB Seleccionar archivos" at bounding box center [450, 182] width 247 height 41
type input "C:\fakepath\Mulan 2216106097_2025_08_11_17_48_54.xlsx"
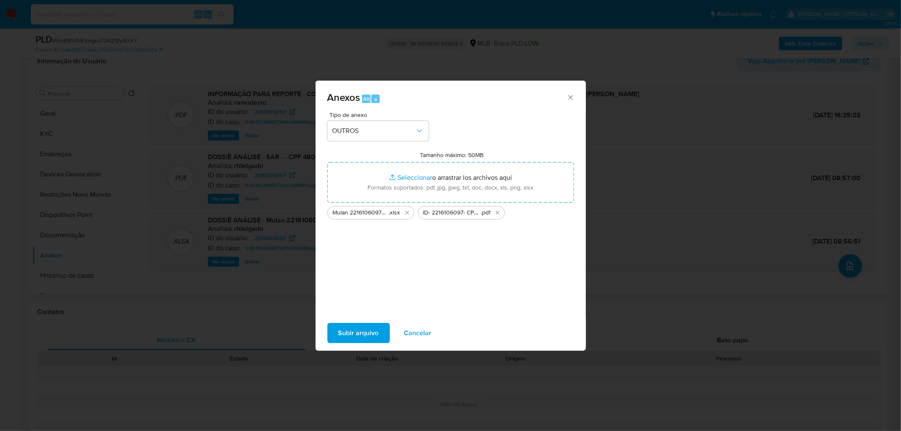
click at [364, 262] on span "Subir arquivo" at bounding box center [358, 333] width 41 height 19
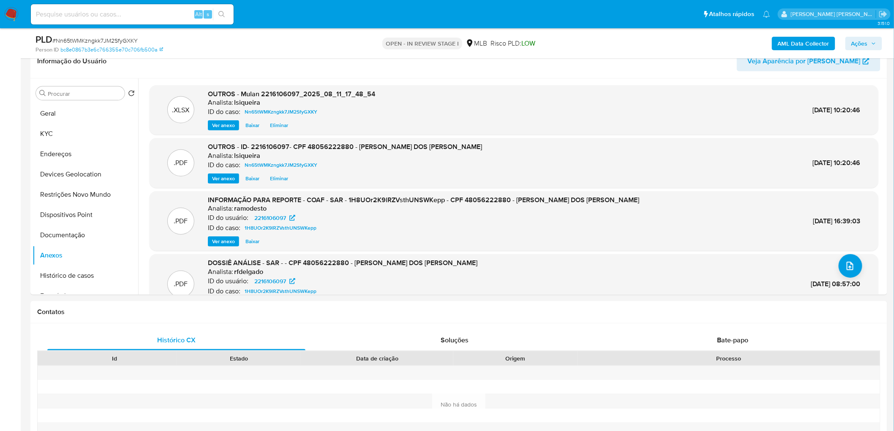
click at [593, 44] on span "Ações" at bounding box center [859, 44] width 16 height 14
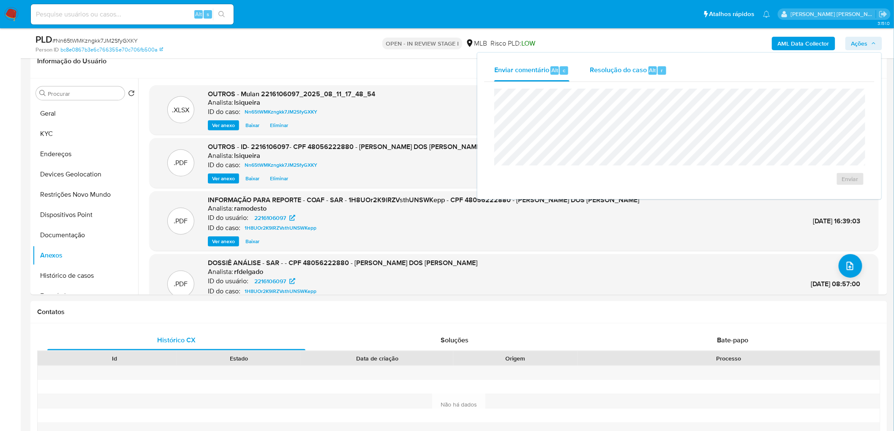
click at [585, 78] on button "Resolução do caso Alt r" at bounding box center [628, 71] width 98 height 22
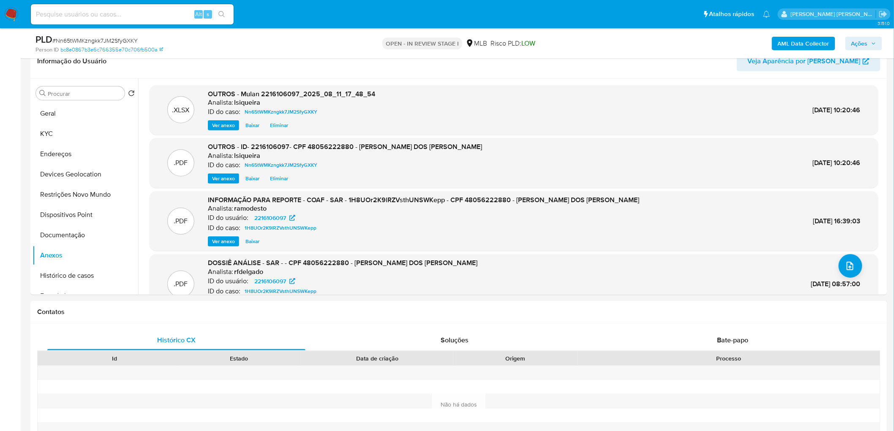
click at [593, 45] on span "Ações" at bounding box center [863, 44] width 25 height 12
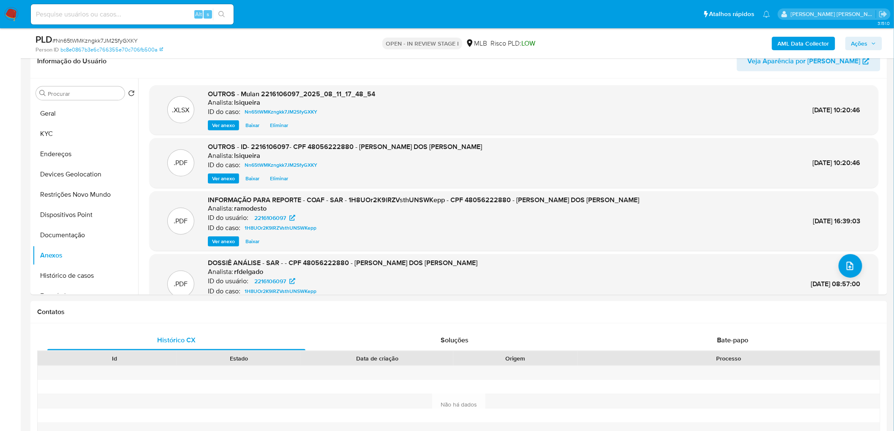
click at [593, 38] on span "Ações" at bounding box center [859, 44] width 16 height 14
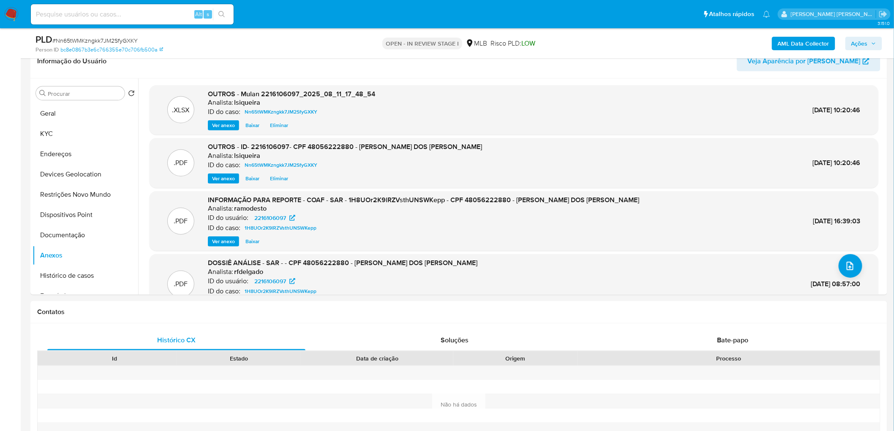
click at [593, 41] on button "Ações" at bounding box center [863, 44] width 37 height 14
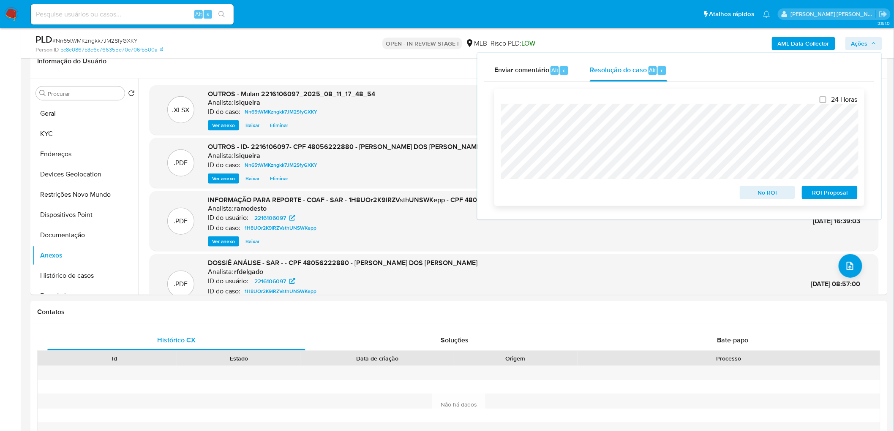
click at [593, 193] on span "No ROI" at bounding box center [767, 193] width 44 height 12
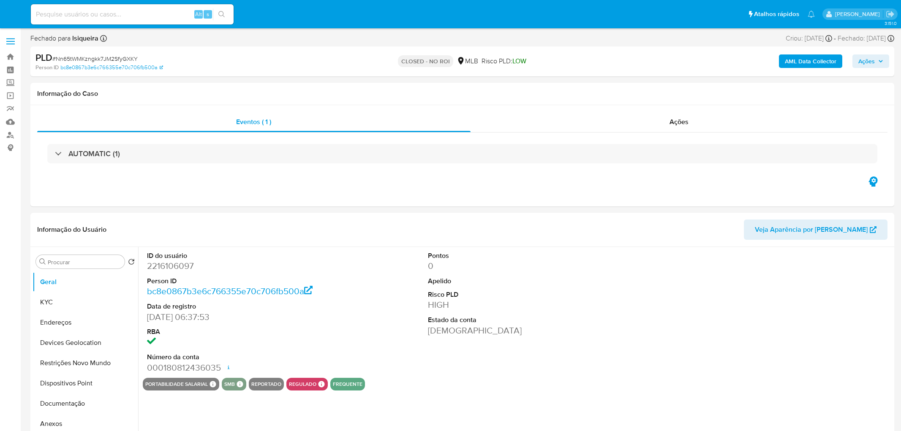
select select "10"
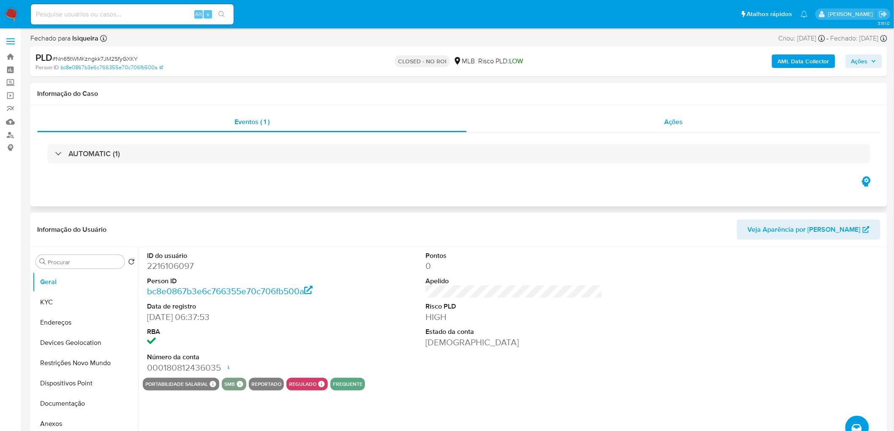
click at [642, 123] on div "Ações" at bounding box center [673, 122] width 413 height 20
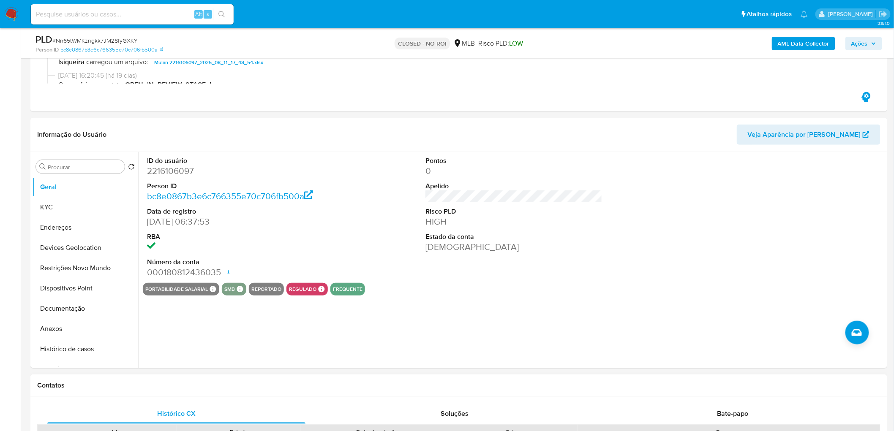
scroll to position [141, 0]
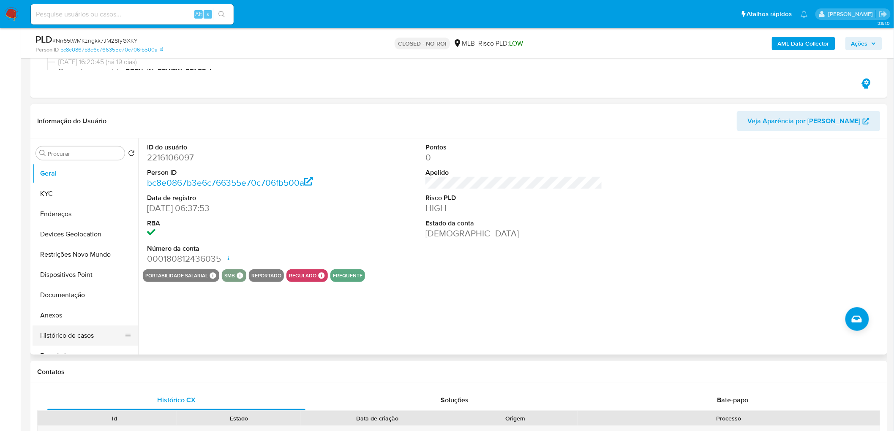
click at [70, 334] on button "Histórico de casos" at bounding box center [82, 336] width 99 height 20
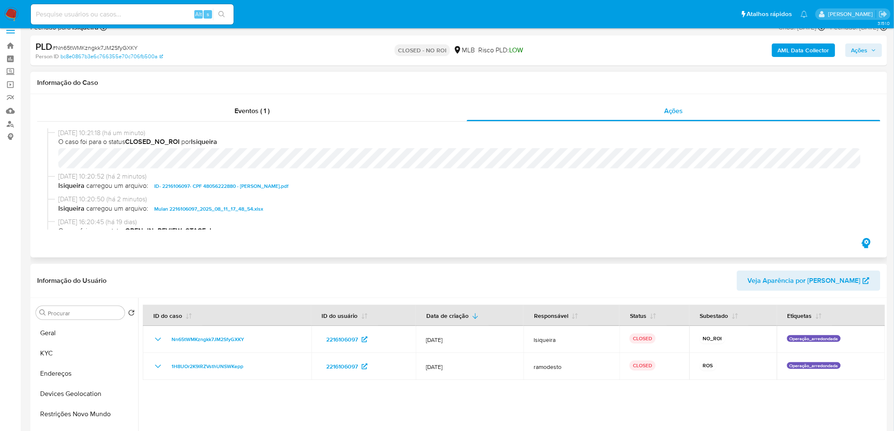
scroll to position [0, 0]
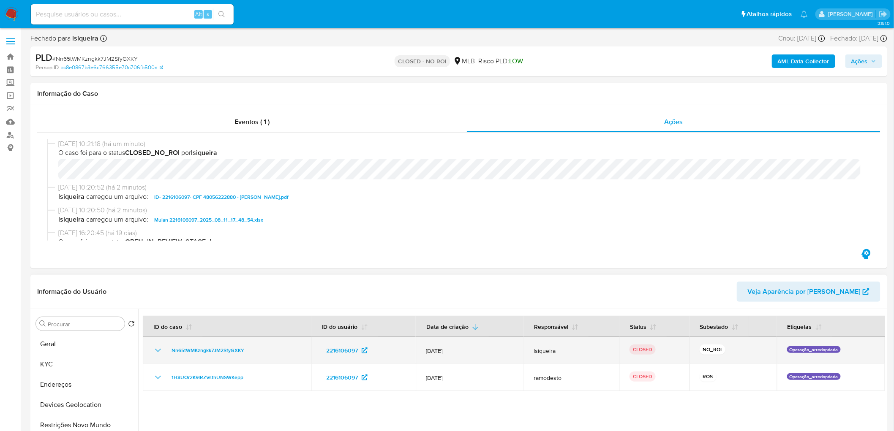
click at [155, 356] on td "Nn65tWMKzngkk7JM2SfyGXKY" at bounding box center [227, 350] width 168 height 27
click at [158, 349] on icon "Mostrar/Ocultar" at bounding box center [158, 350] width 10 height 10
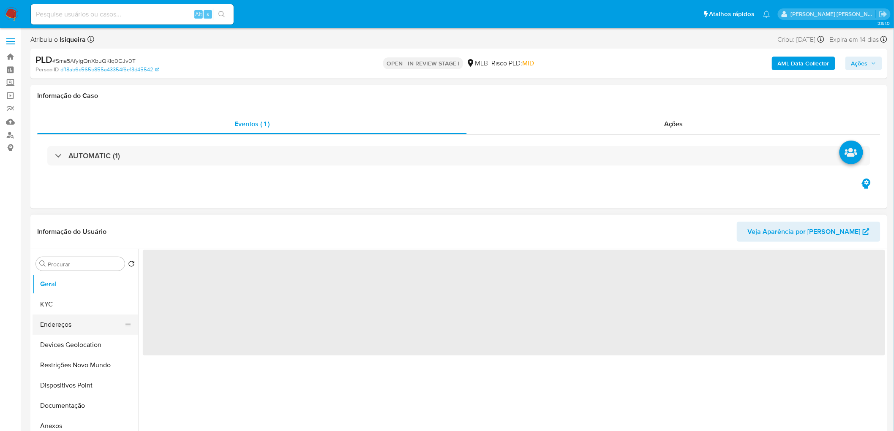
click at [62, 262] on button "Endereços" at bounding box center [82, 325] width 99 height 20
click at [72, 262] on button "KYC" at bounding box center [82, 304] width 99 height 20
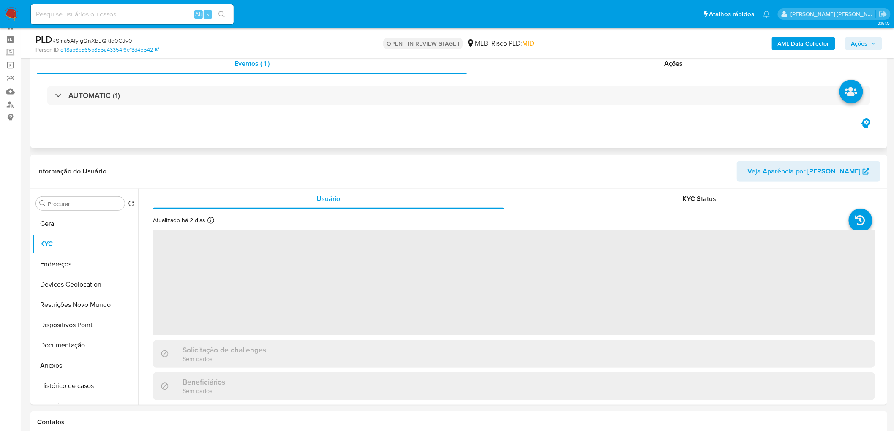
scroll to position [47, 0]
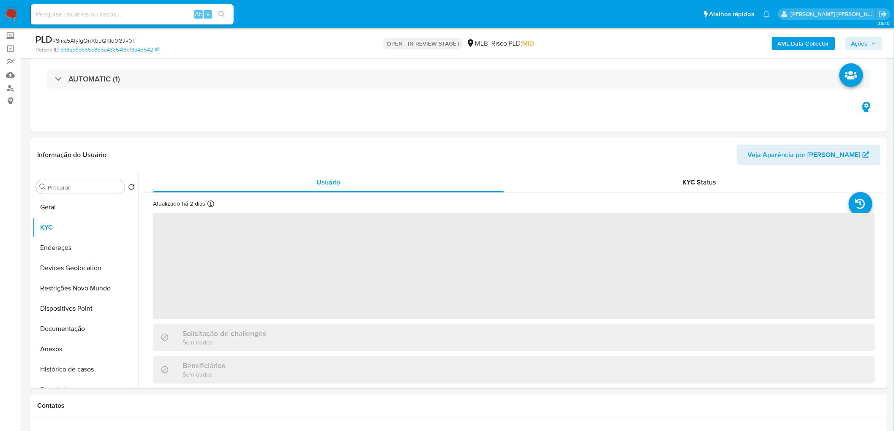
select select "10"
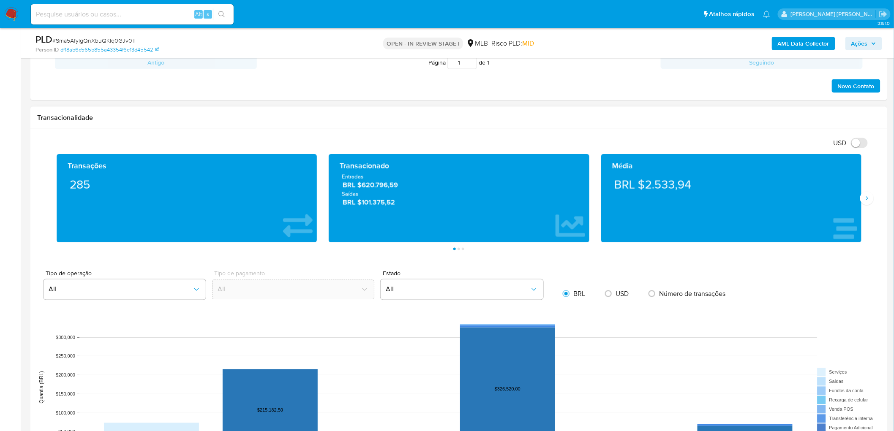
scroll to position [563, 0]
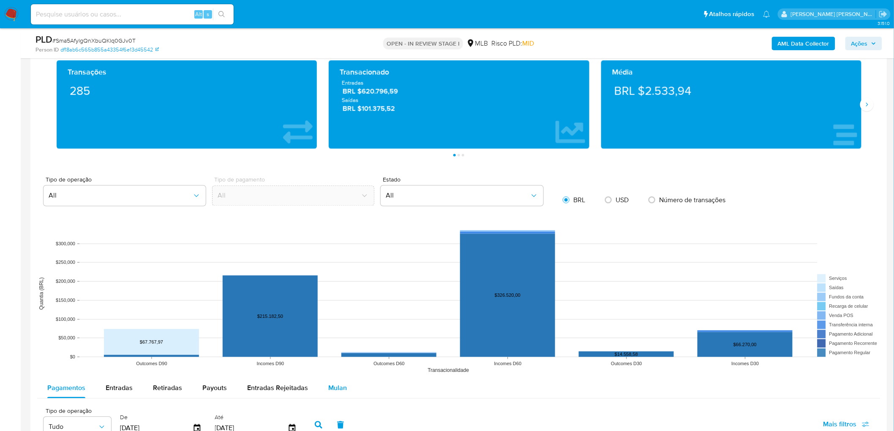
click at [338, 262] on span "Mulan" at bounding box center [337, 388] width 19 height 10
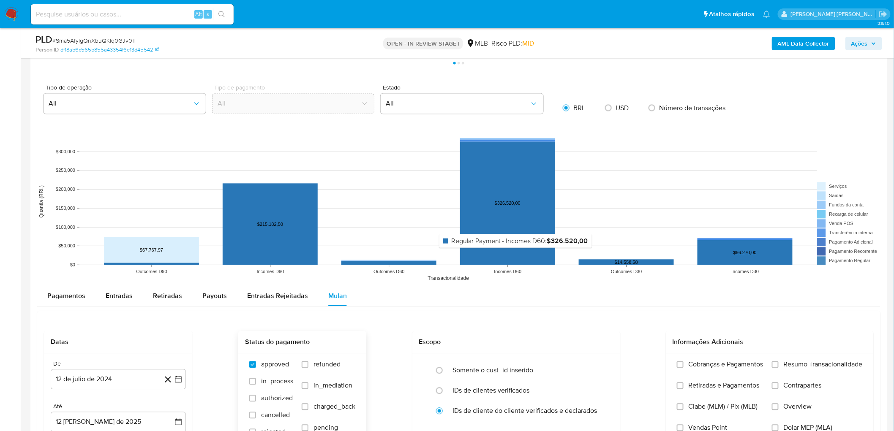
scroll to position [797, 0]
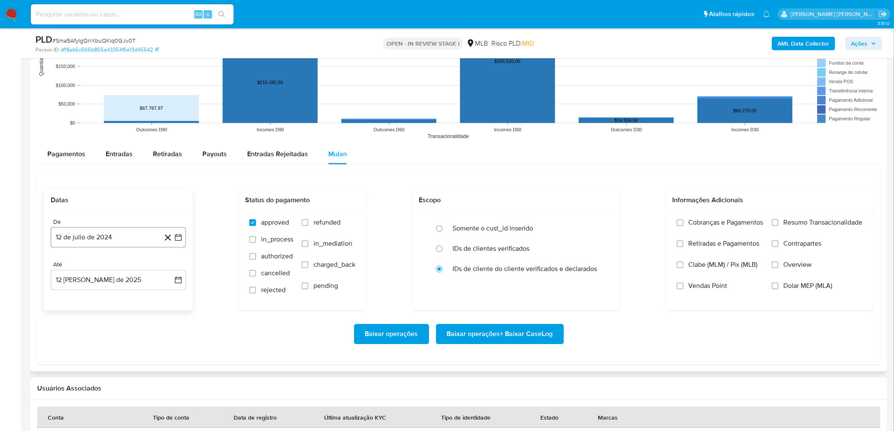
click at [82, 242] on button "12 de julio de 2024" at bounding box center [118, 237] width 135 height 20
click at [127, 262] on span "julio 2024" at bounding box center [114, 268] width 32 height 8
click at [165, 262] on icon "Año siguiente" at bounding box center [169, 268] width 10 height 10
click at [157, 262] on span "jun" at bounding box center [154, 322] width 10 height 7
click at [167, 262] on button "1" at bounding box center [169, 300] width 14 height 14
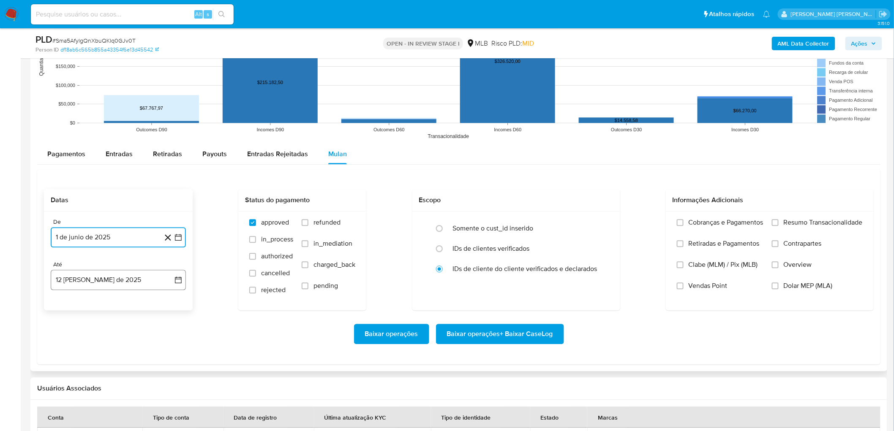
click at [93, 262] on button "12 de agosto de 2025" at bounding box center [118, 280] width 135 height 20
drag, startPoint x: 169, startPoint y: 358, endPoint x: 605, endPoint y: 323, distance: 437.2
click at [170, 262] on button "10" at bounding box center [169, 359] width 14 height 14
click at [600, 219] on span "Resumo Transacionalidade" at bounding box center [822, 222] width 79 height 8
click at [600, 219] on input "Resumo Transacionalidade" at bounding box center [774, 222] width 7 height 7
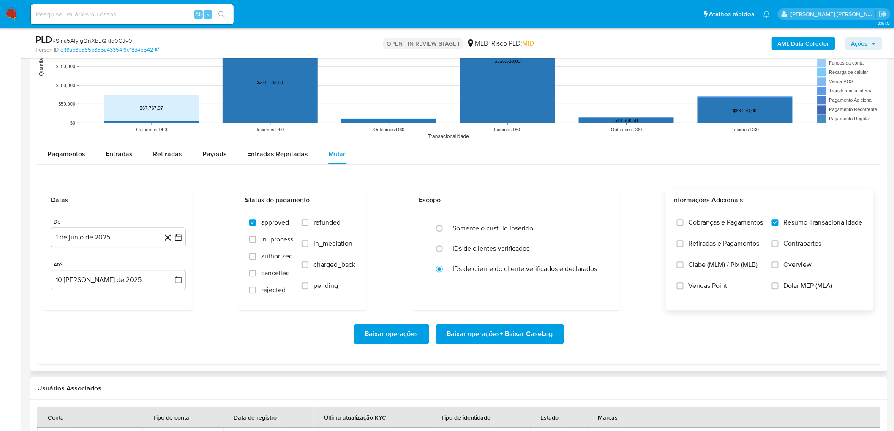
click at [600, 262] on span "Vendas Point" at bounding box center [707, 286] width 39 height 8
click at [600, 262] on input "Vendas Point" at bounding box center [679, 286] width 7 height 7
click at [514, 262] on span "Baixar operações + Baixar CaseLog" at bounding box center [500, 334] width 106 height 19
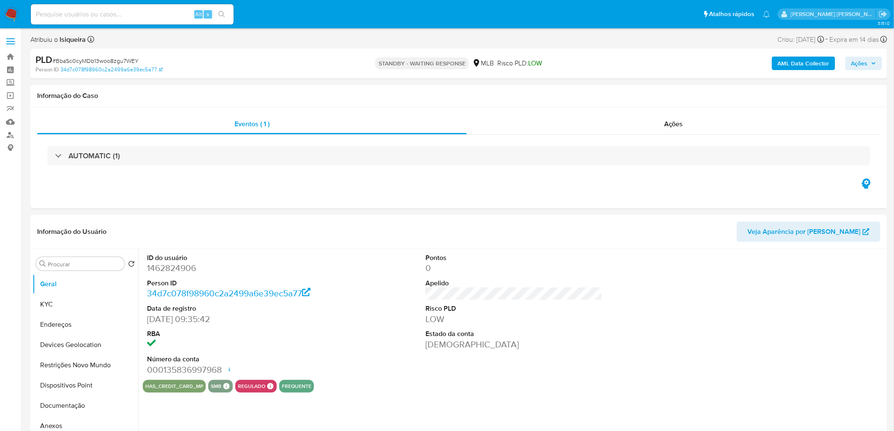
click at [102, 59] on span "# BbaSc0cyMDb13woo8zgu7WEY" at bounding box center [95, 61] width 86 height 8
select select "10"
copy span "BbaSc0cyMDb13woo8zgu7WEY"
click at [141, 18] on input at bounding box center [132, 14] width 203 height 11
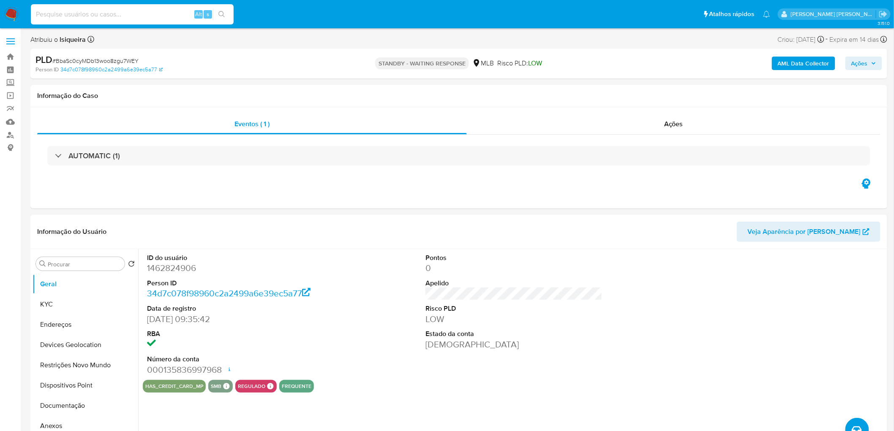
paste input "DCbWPKWeZ6sDeisVlUo8uMOS"
type input "DCbWPKWeZ6sDeisVlUo8uMOS"
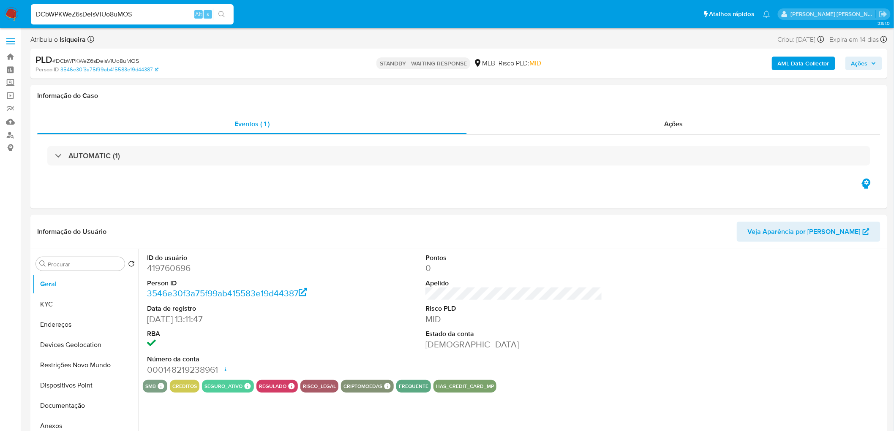
select select "10"
click at [65, 262] on button "Documentação" at bounding box center [82, 406] width 99 height 20
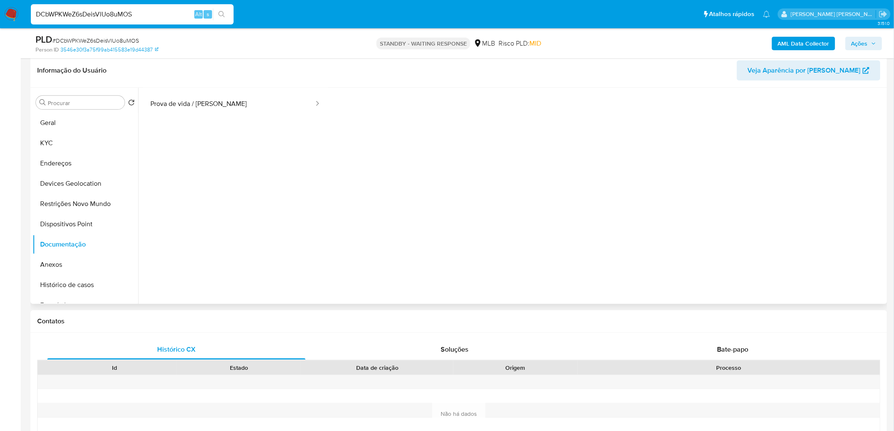
scroll to position [141, 0]
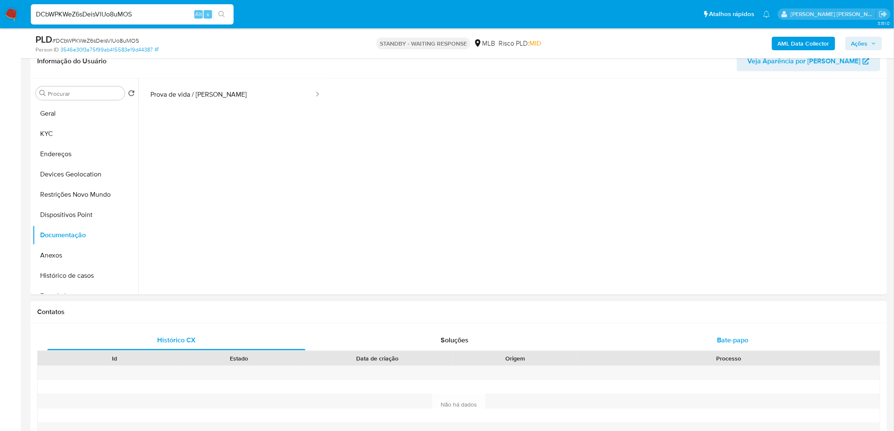
click at [600, 262] on span "Bate-papo" at bounding box center [732, 340] width 31 height 10
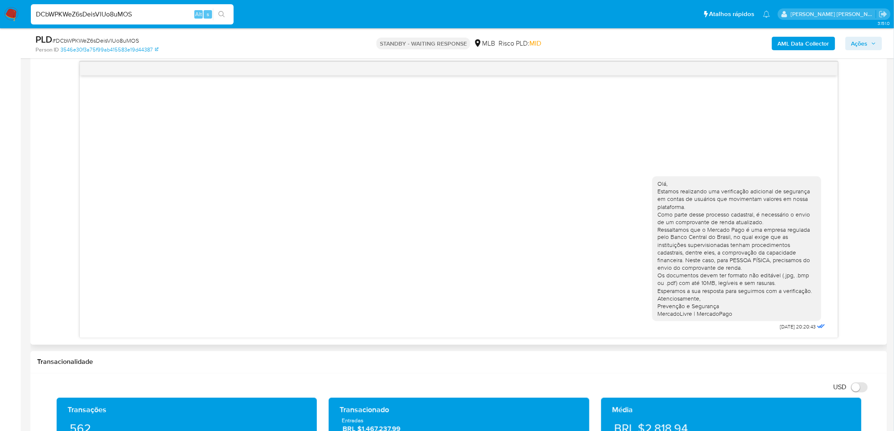
scroll to position [422, 0]
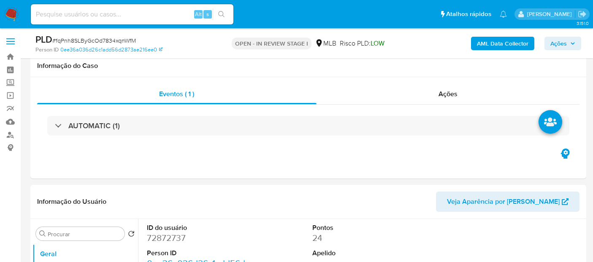
select select "10"
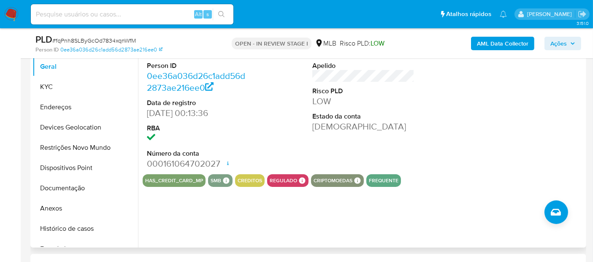
scroll to position [141, 0]
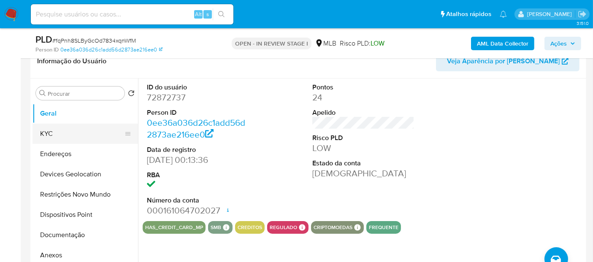
click at [61, 135] on button "KYC" at bounding box center [82, 134] width 99 height 20
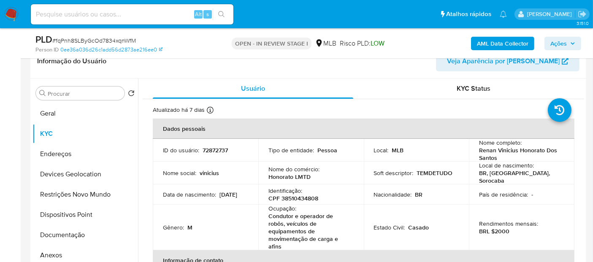
scroll to position [94, 0]
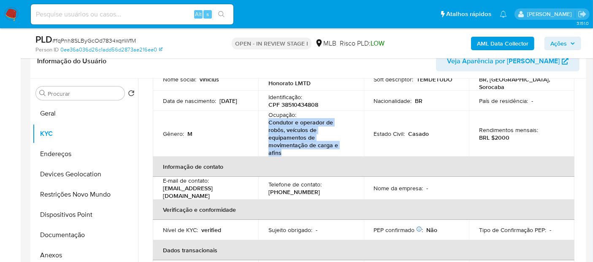
drag, startPoint x: 293, startPoint y: 150, endPoint x: 265, endPoint y: 117, distance: 43.1
click at [265, 117] on td "Ocupação : Condutor e operador de robôs, veículos de equipamentos de movimentaç…" at bounding box center [311, 134] width 106 height 46
copy p "Condutor e operador de robôs, veículos de equipamentos de movimentação de carga…"
click at [66, 234] on button "Documentação" at bounding box center [82, 235] width 99 height 20
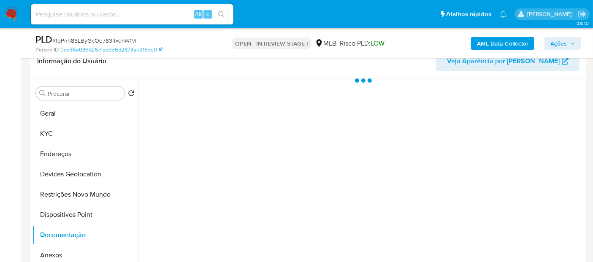
scroll to position [0, 0]
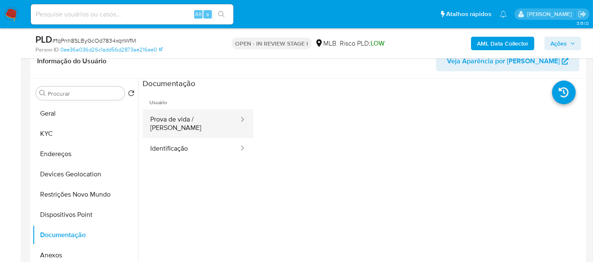
click at [194, 126] on button "Prova de vida / [PERSON_NAME]" at bounding box center [191, 123] width 97 height 29
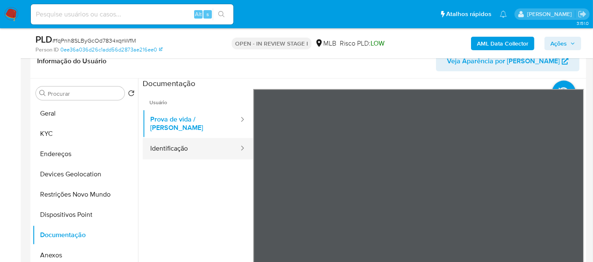
click at [203, 138] on button "Identificação" at bounding box center [191, 149] width 97 height 22
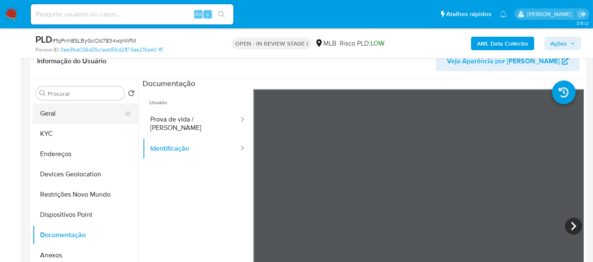
click at [80, 116] on button "Geral" at bounding box center [82, 113] width 99 height 20
